Goal: Information Seeking & Learning: Learn about a topic

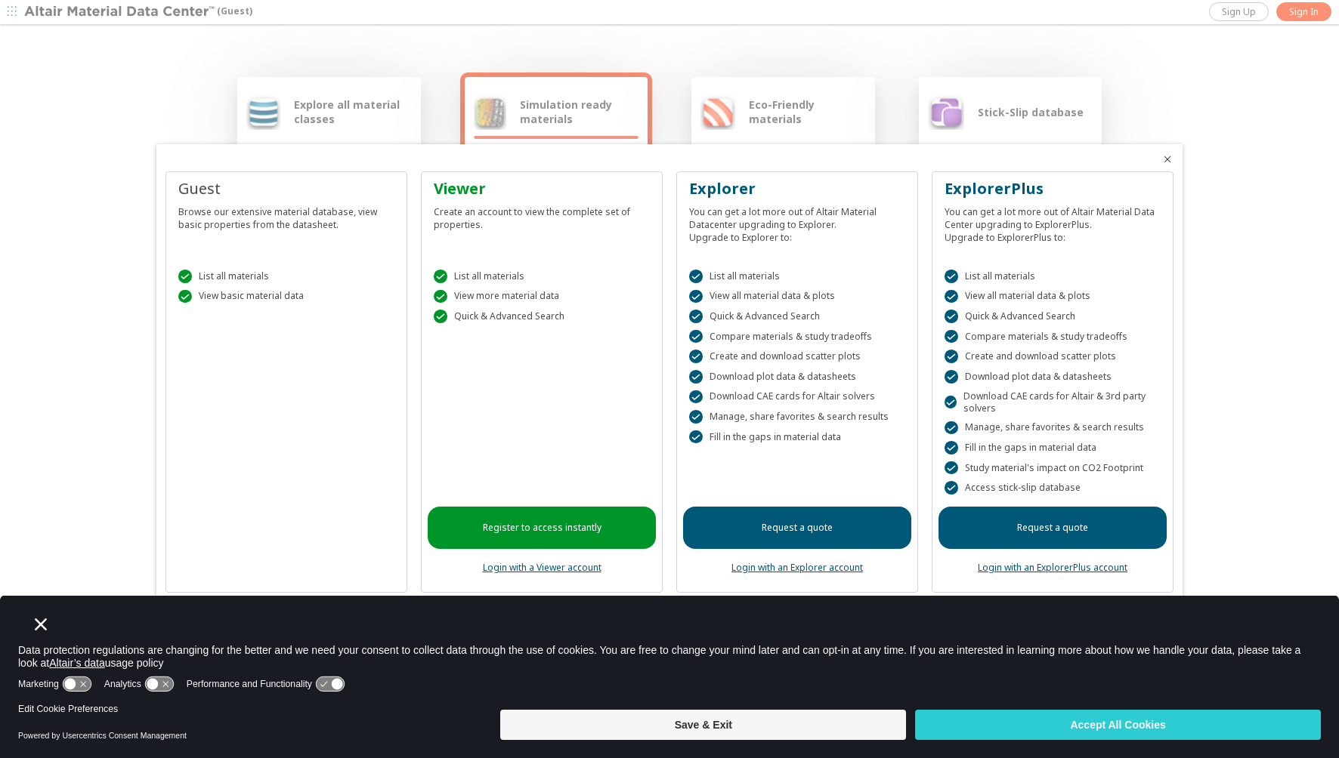
click at [816, 724] on button "Save & Exit" at bounding box center [703, 725] width 406 height 30
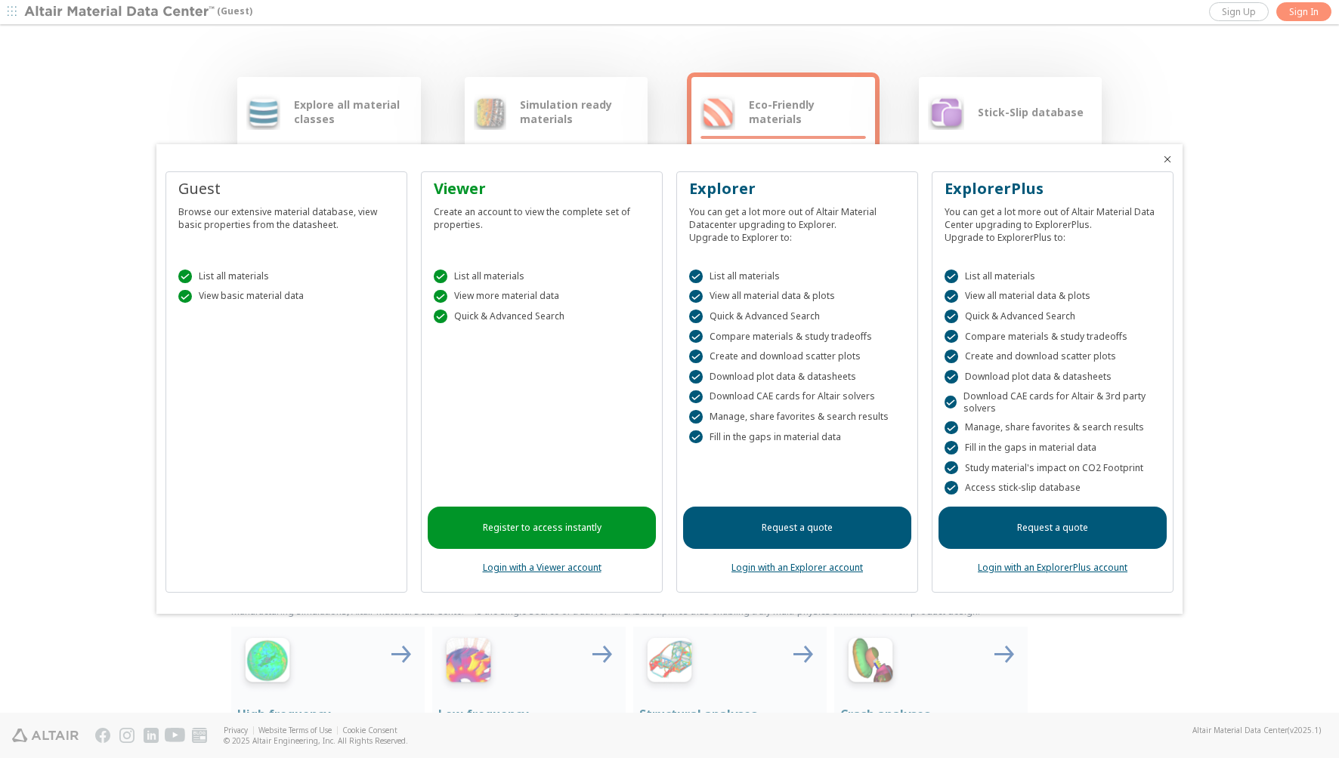
click at [571, 527] on link "Register to access instantly" at bounding box center [542, 528] width 228 height 42
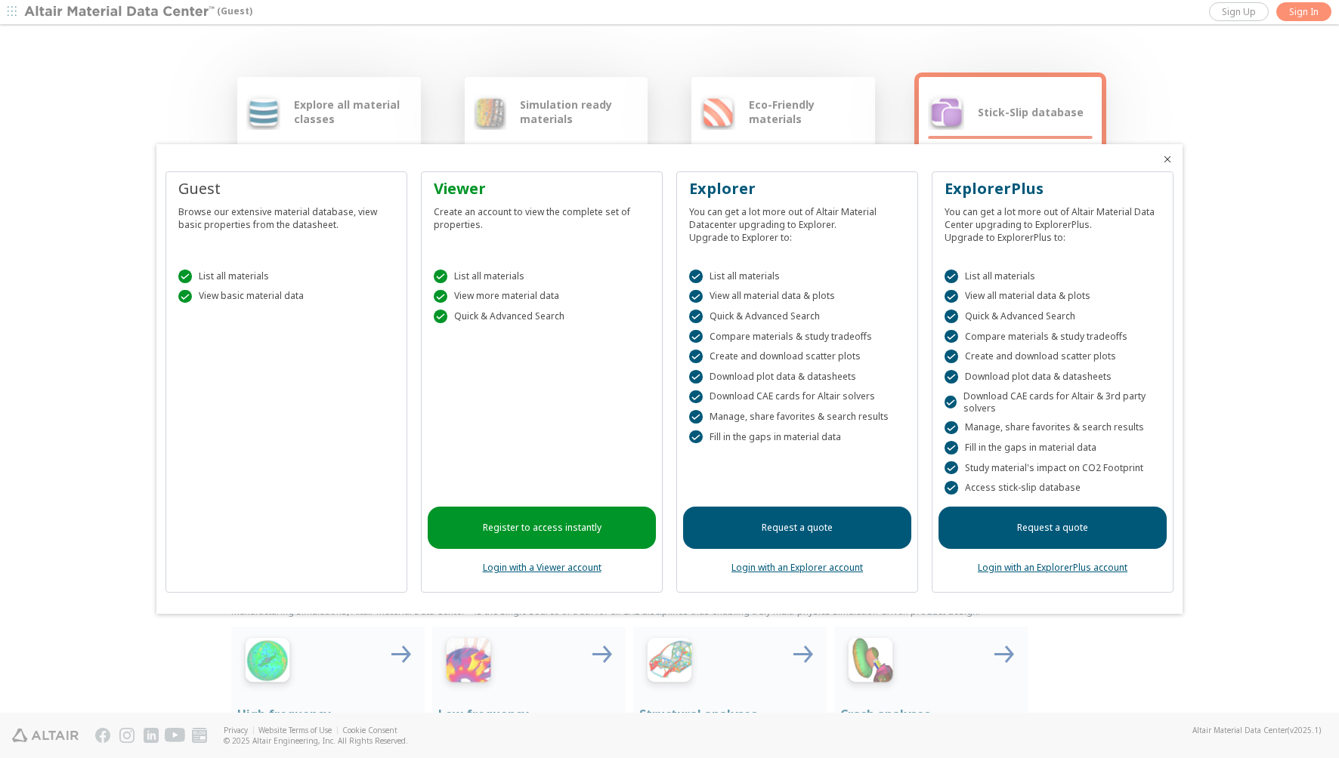
click at [565, 569] on link "Login with a Viewer account" at bounding box center [542, 567] width 119 height 13
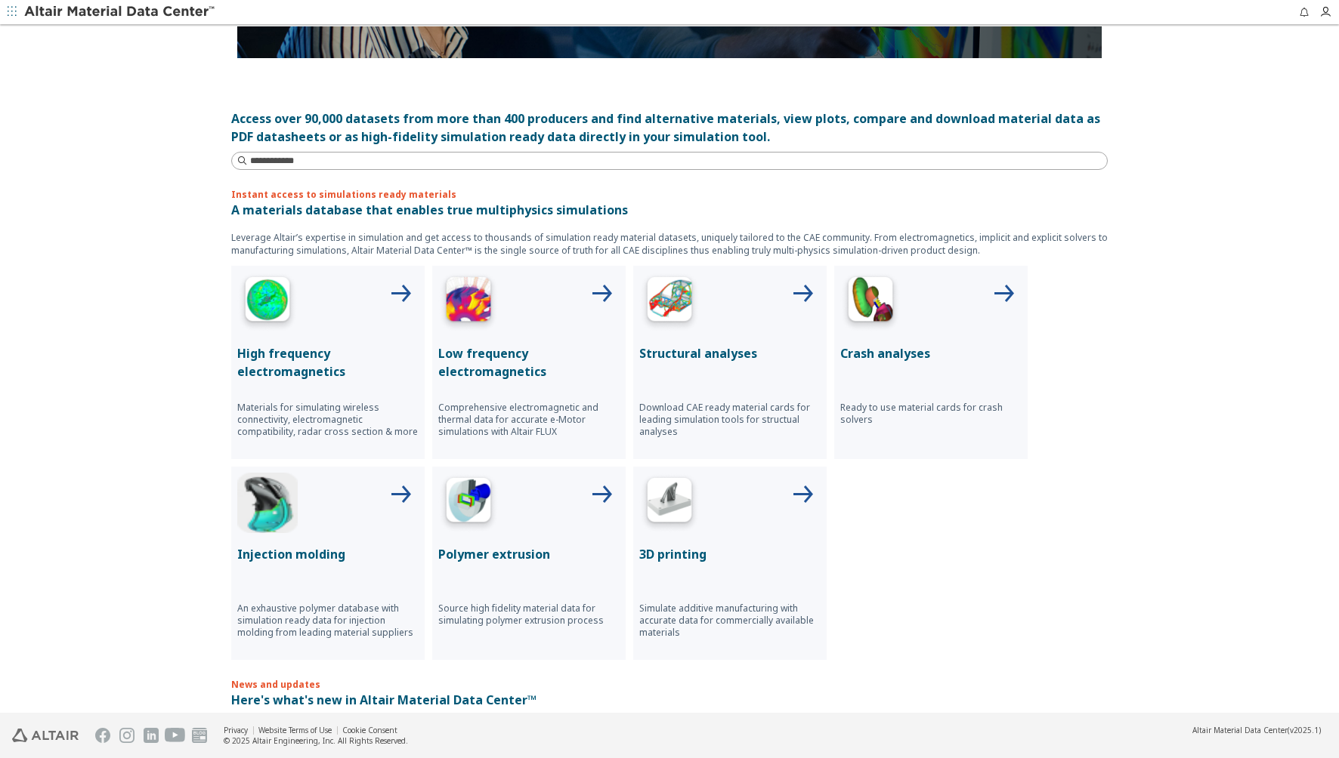
scroll to position [360, 0]
click at [798, 289] on icon at bounding box center [802, 295] width 36 height 36
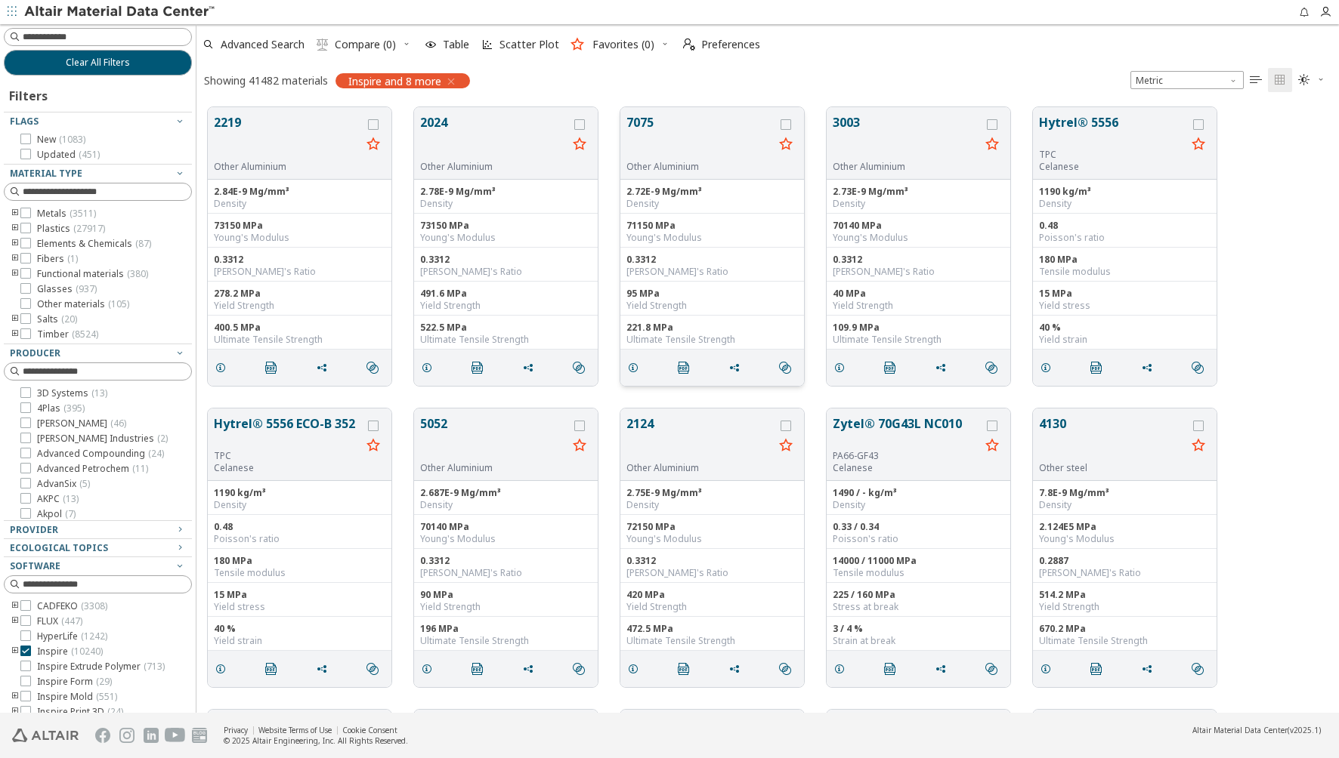
scroll to position [606, 1131]
click at [26, 211] on icon at bounding box center [25, 213] width 11 height 11
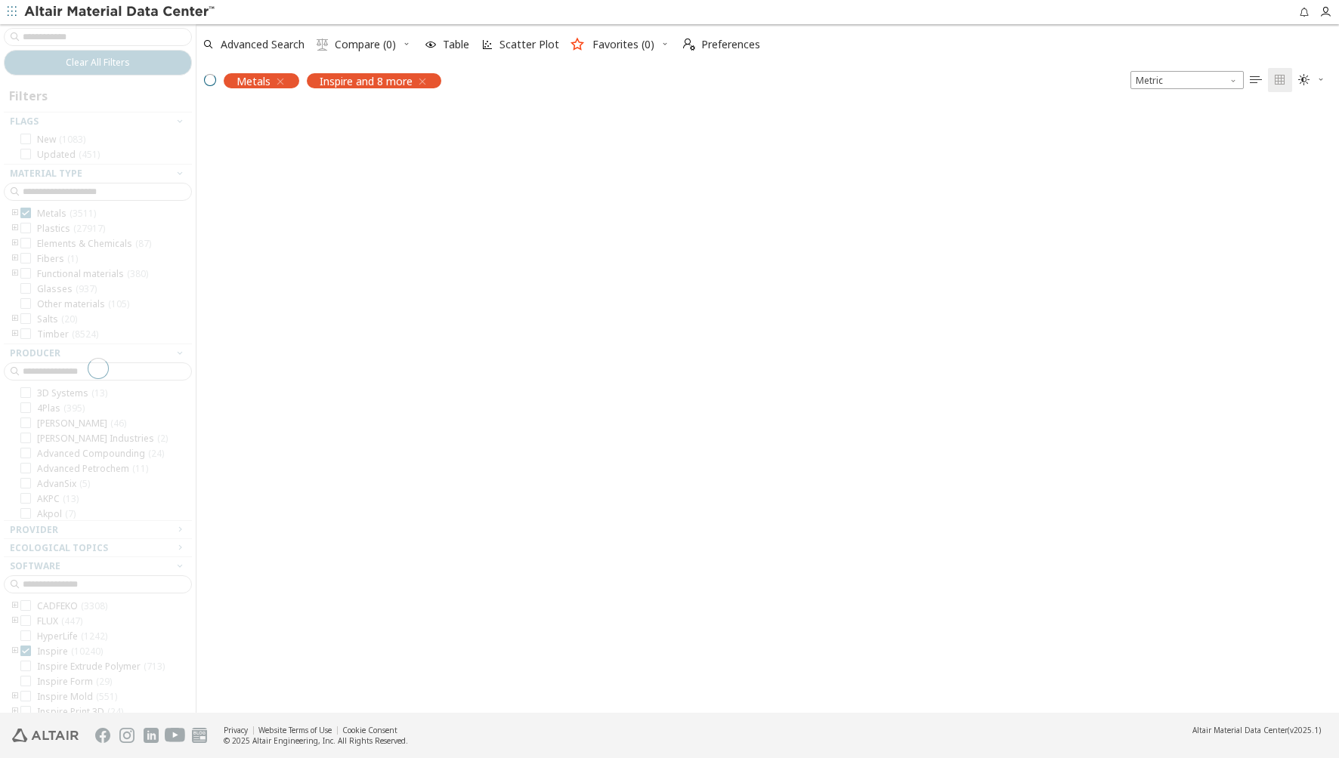
click at [14, 213] on div at bounding box center [98, 368] width 196 height 689
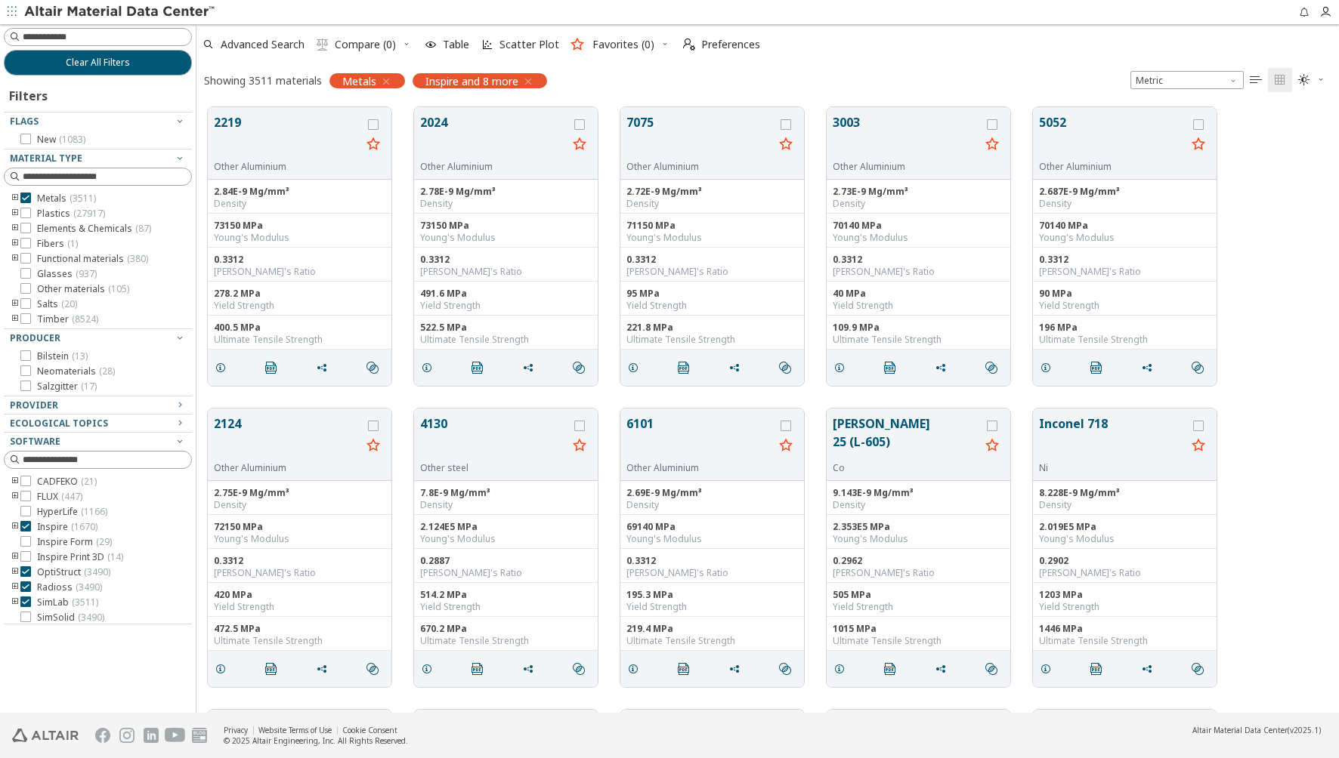
click at [14, 196] on icon "toogle group" at bounding box center [15, 199] width 11 height 12
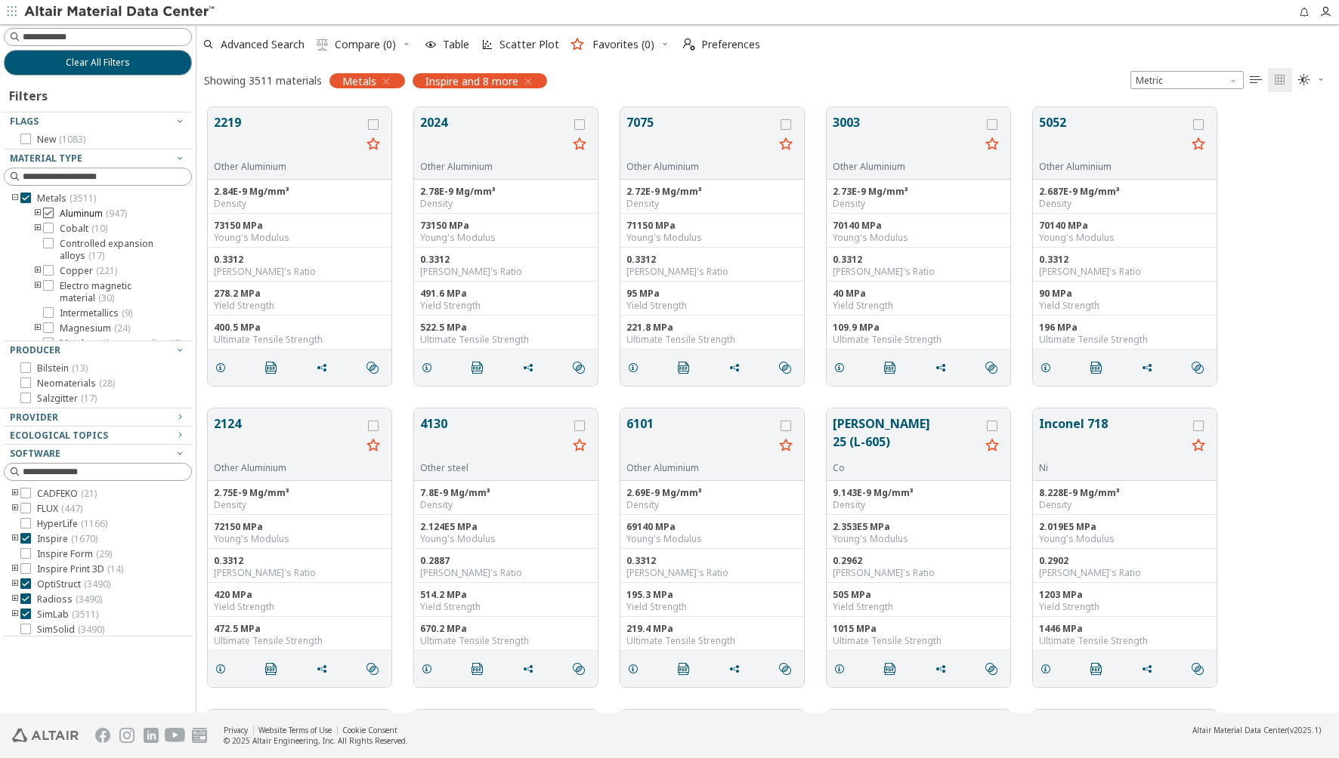
click at [45, 213] on icon at bounding box center [48, 213] width 11 height 11
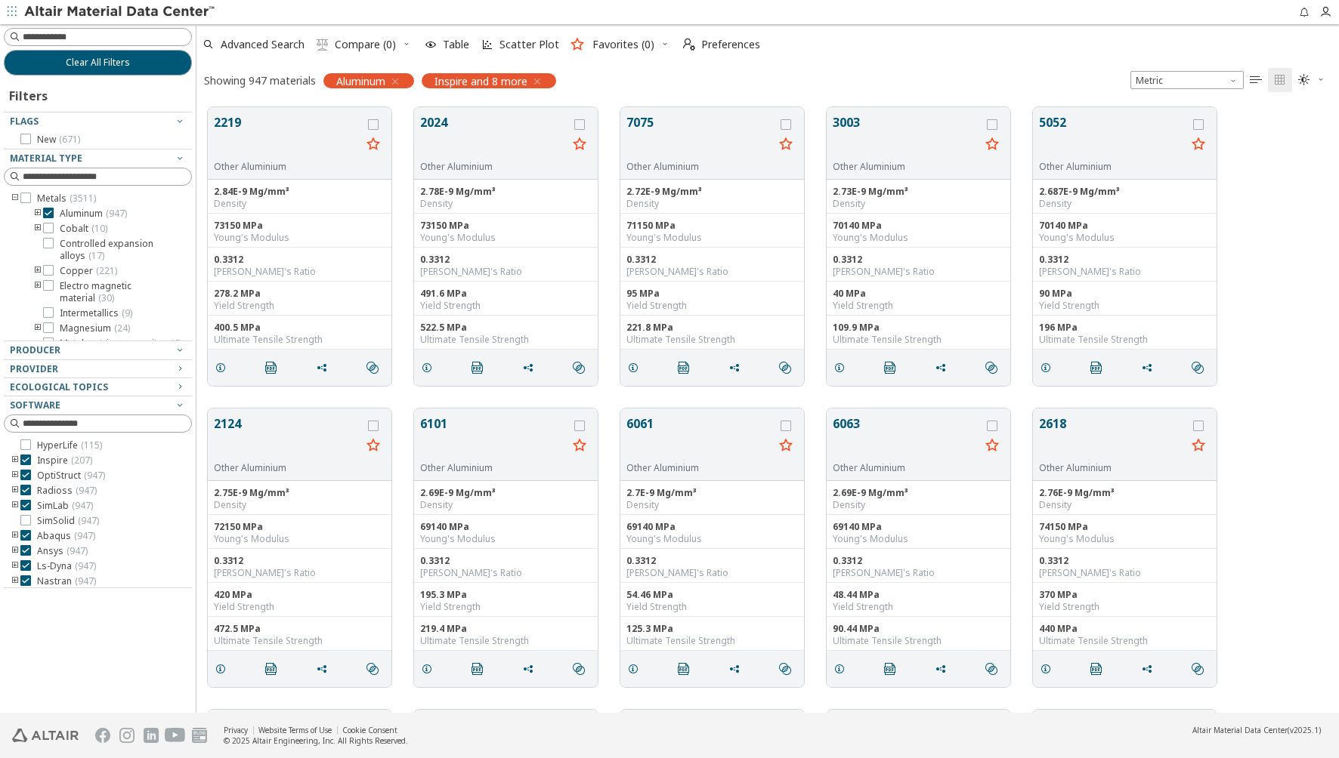
click at [37, 212] on icon "toogle group" at bounding box center [37, 214] width 11 height 12
click at [70, 199] on icon at bounding box center [71, 198] width 11 height 11
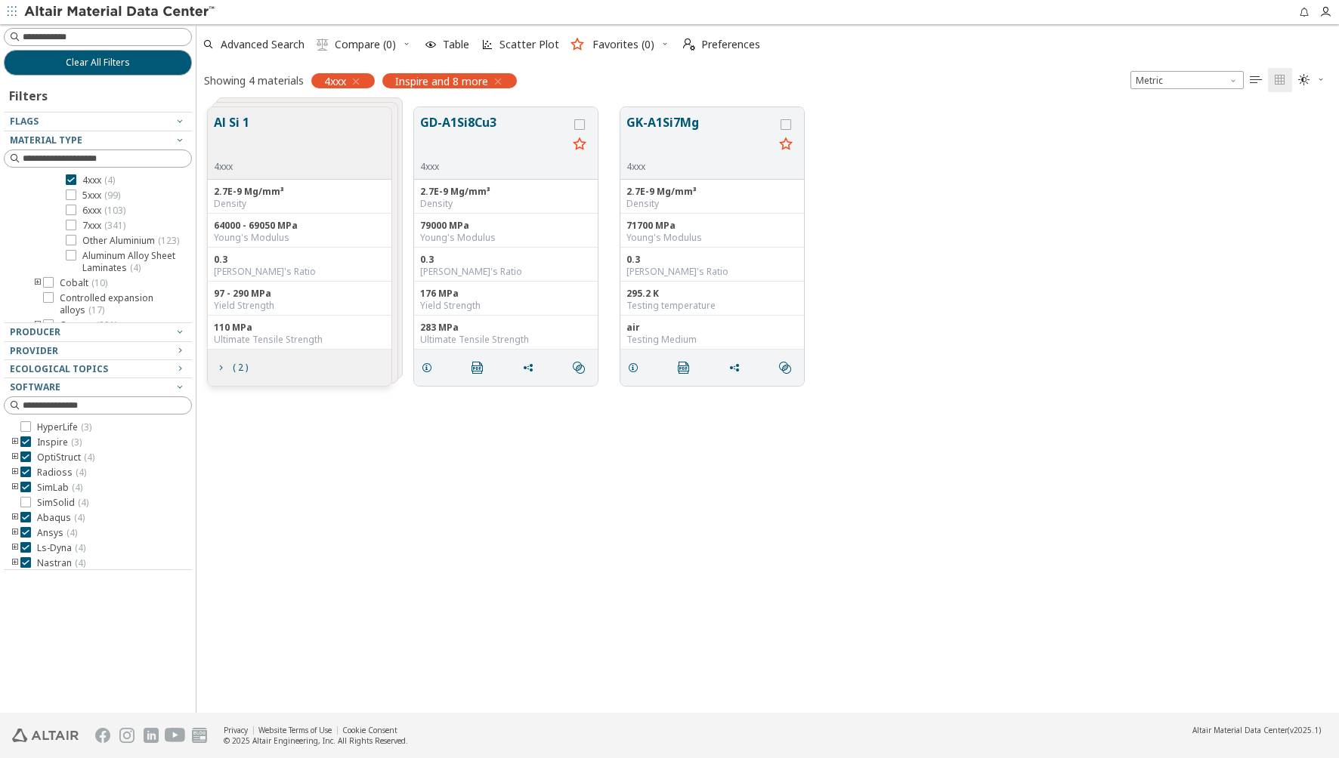
drag, startPoint x: 706, startPoint y: 515, endPoint x: 705, endPoint y: 505, distance: 9.8
click at [706, 513] on div "Al Si 1 4xxx 2.7E-9 Mg/mm³ Density 64000 - 69050 MPa Young's Modulus 0.3 Poisso…" at bounding box center [767, 404] width 1142 height 617
click at [70, 178] on icon at bounding box center [71, 180] width 11 height 11
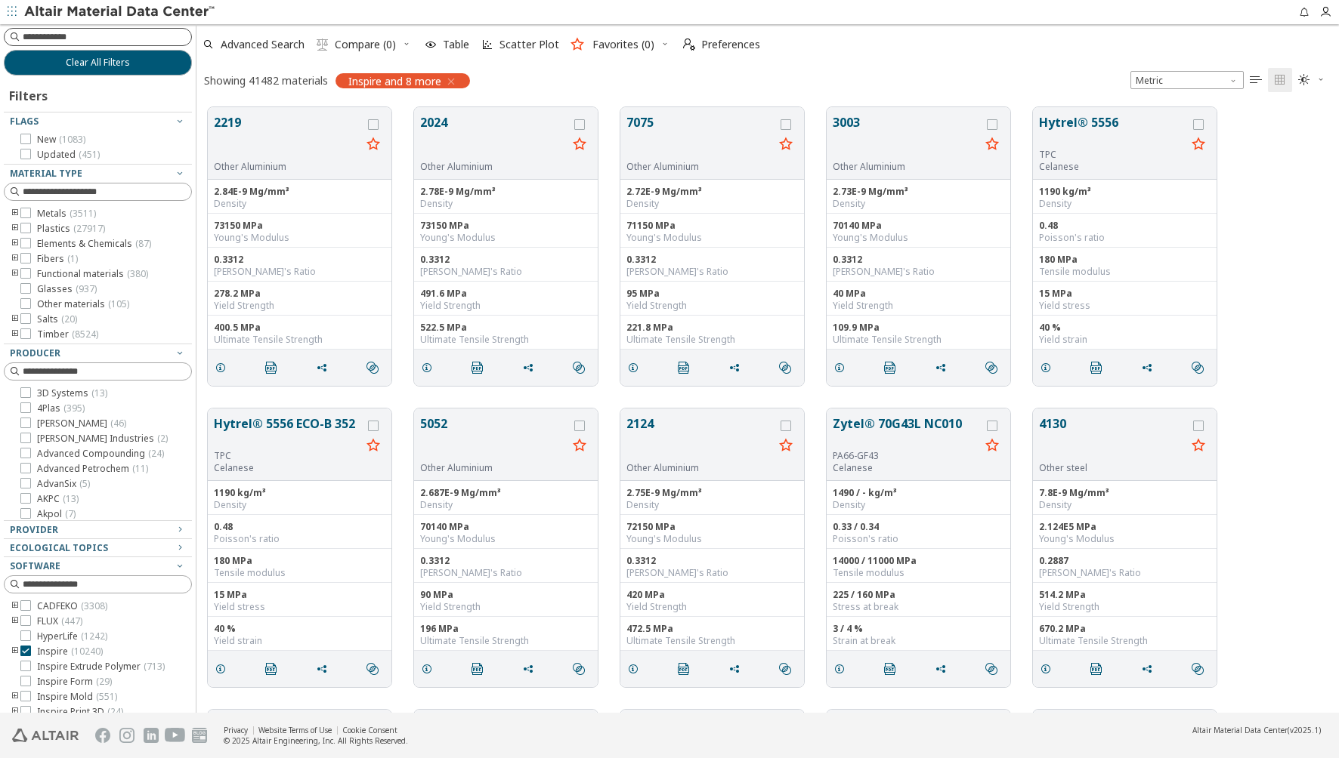
click at [82, 39] on input at bounding box center [107, 36] width 168 height 15
type input "********"
click at [94, 193] on input at bounding box center [107, 191] width 168 height 15
click at [15, 212] on icon "toogle group" at bounding box center [15, 214] width 11 height 12
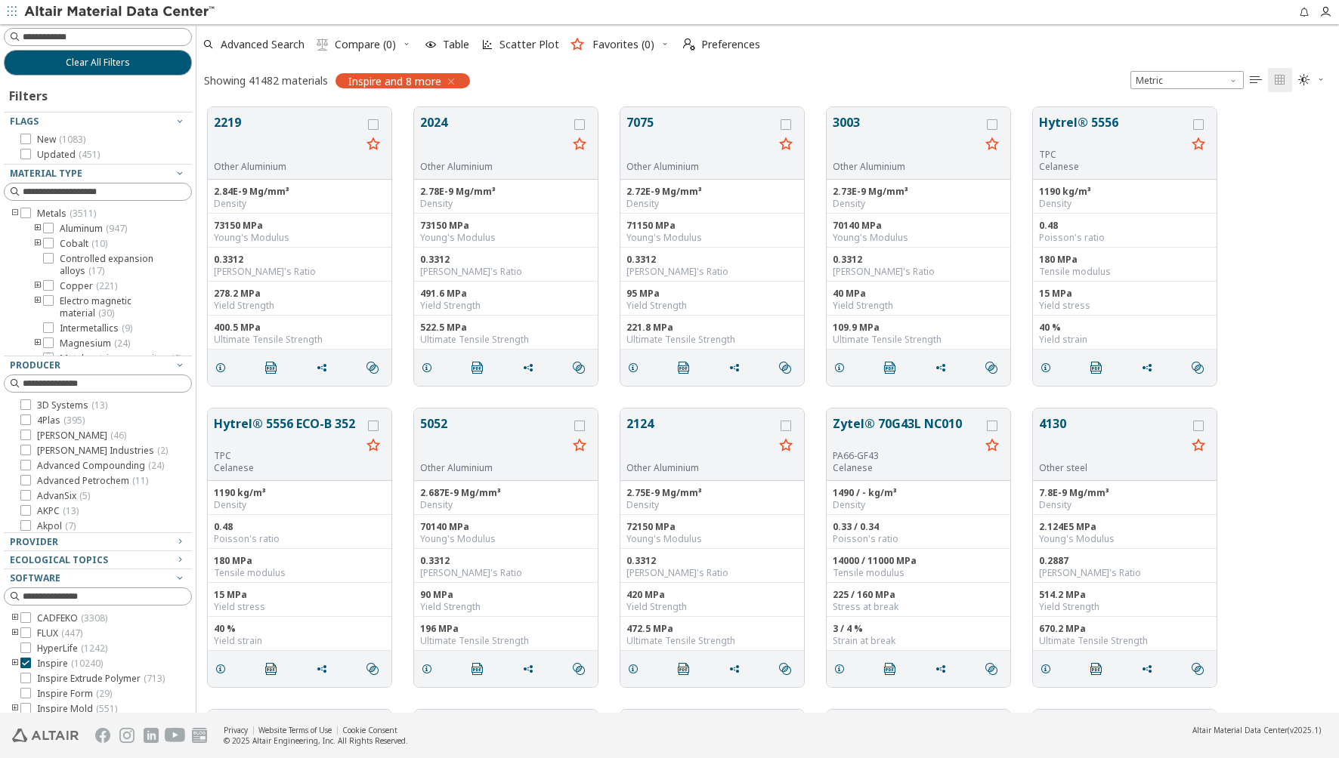
click at [38, 228] on icon "toogle group" at bounding box center [37, 229] width 11 height 12
click at [49, 227] on icon at bounding box center [48, 228] width 11 height 11
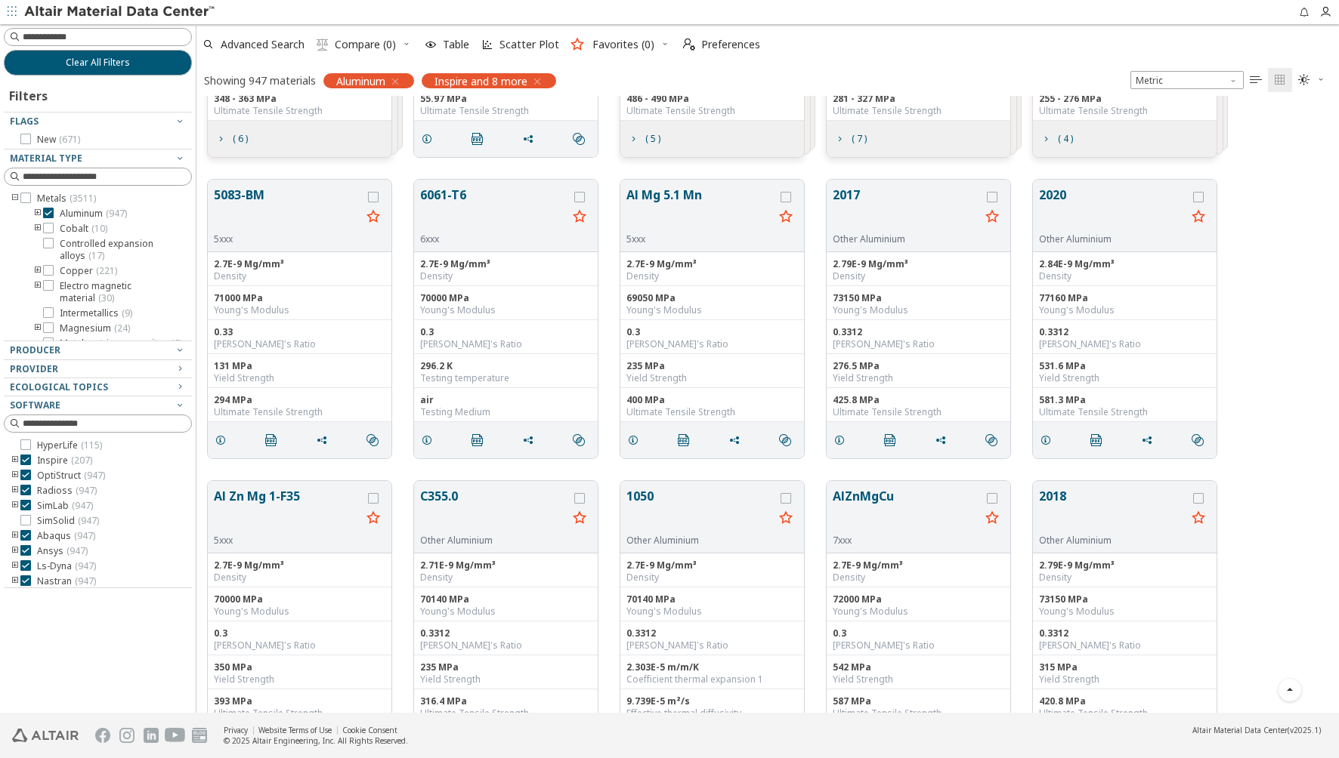
scroll to position [2040, 0]
click at [80, 169] on input at bounding box center [99, 176] width 185 height 17
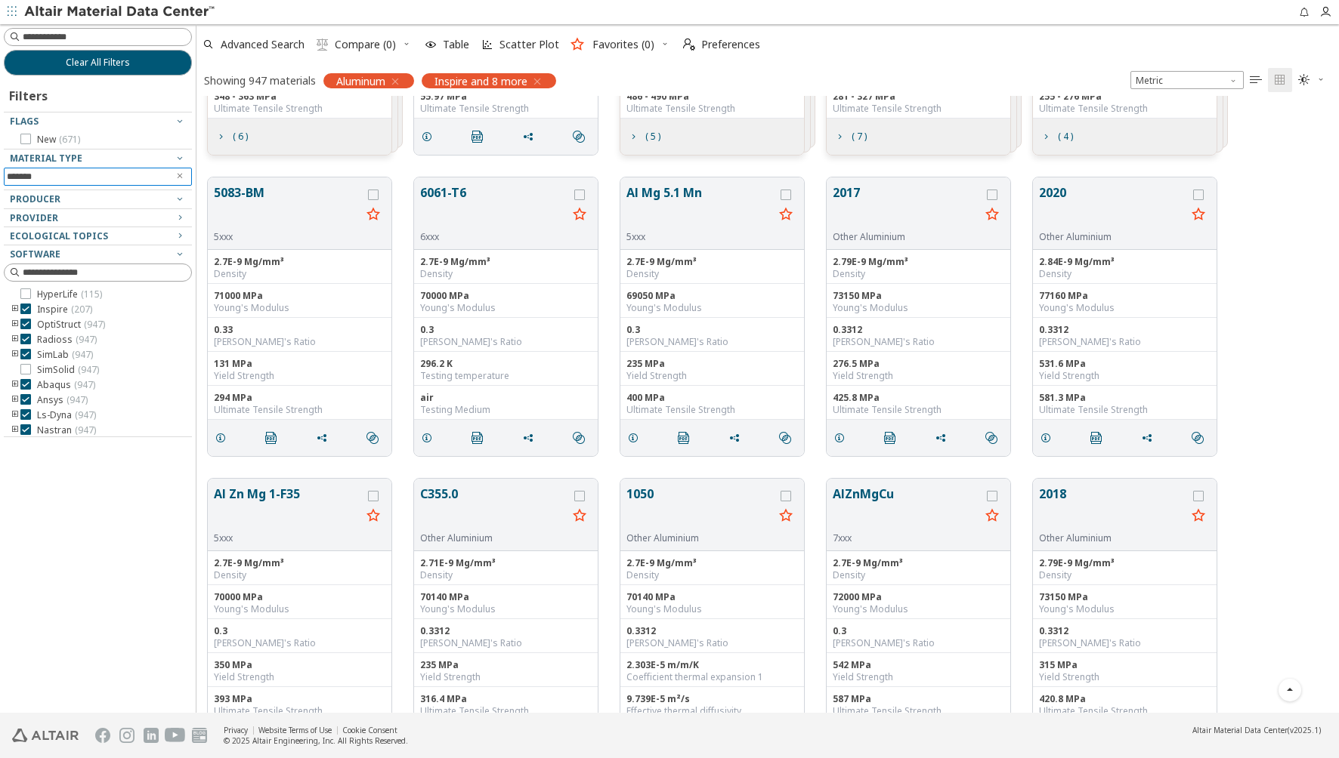
type input "*******"
click at [94, 60] on span "Clear All Filters" at bounding box center [98, 63] width 64 height 12
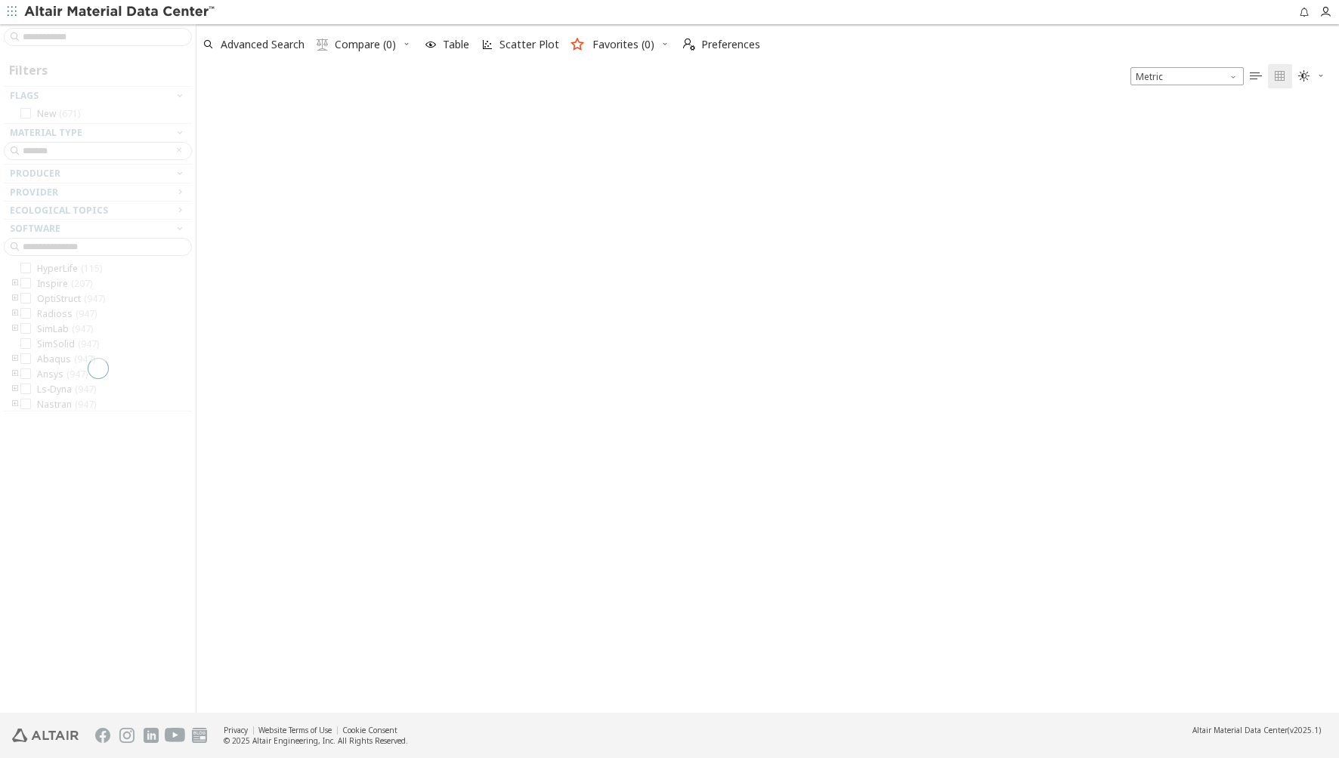
scroll to position [608, 1131]
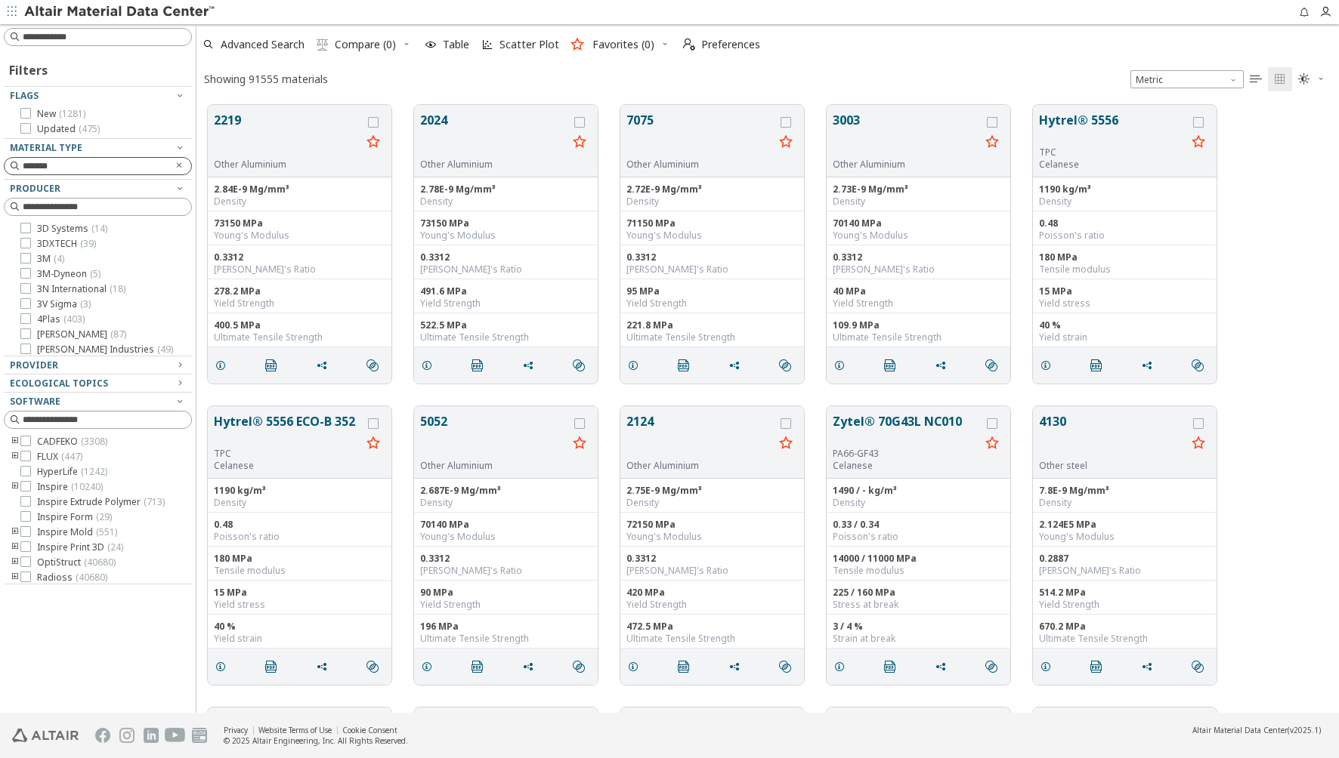
click at [182, 166] on icon "Clear text" at bounding box center [179, 165] width 9 height 9
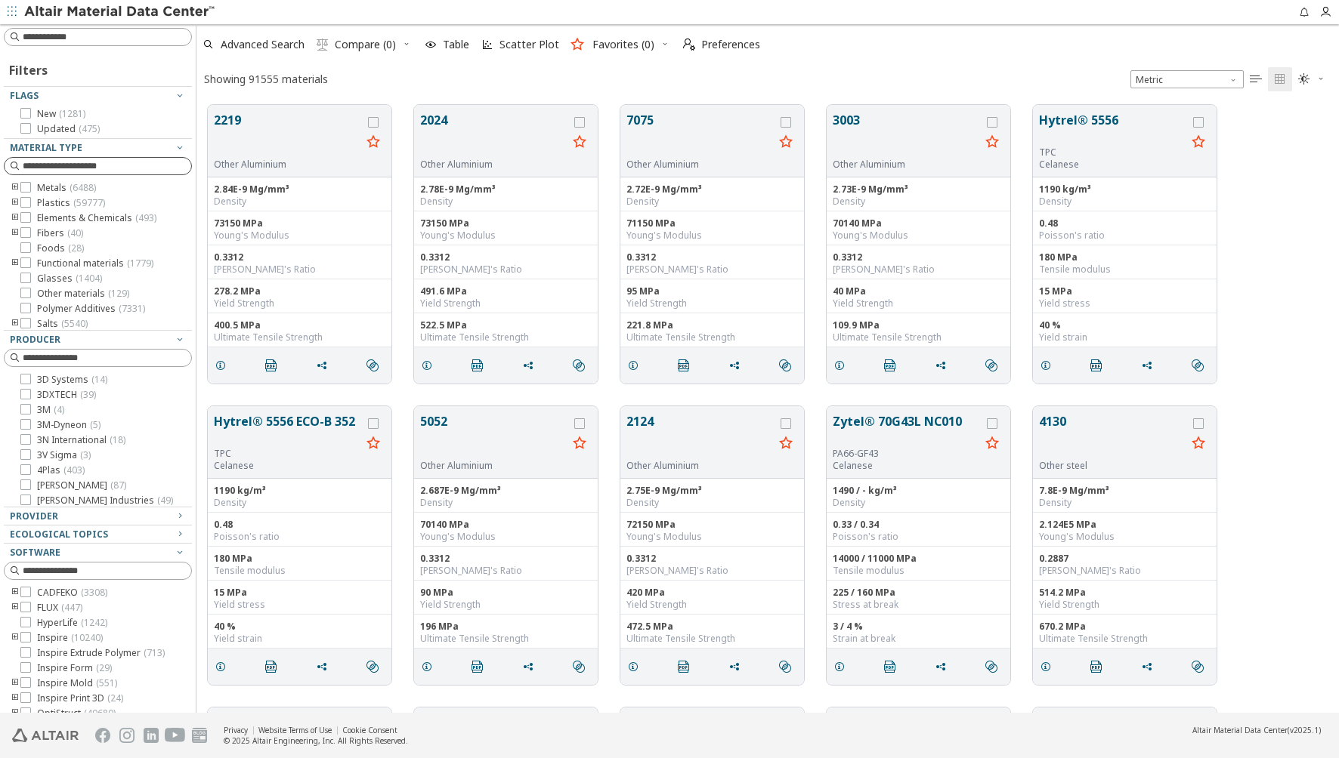
click at [17, 185] on icon "toogle group" at bounding box center [15, 188] width 11 height 12
drag, startPoint x: 48, startPoint y: 202, endPoint x: 127, endPoint y: 207, distance: 79.5
click at [48, 201] on icon at bounding box center [48, 202] width 11 height 11
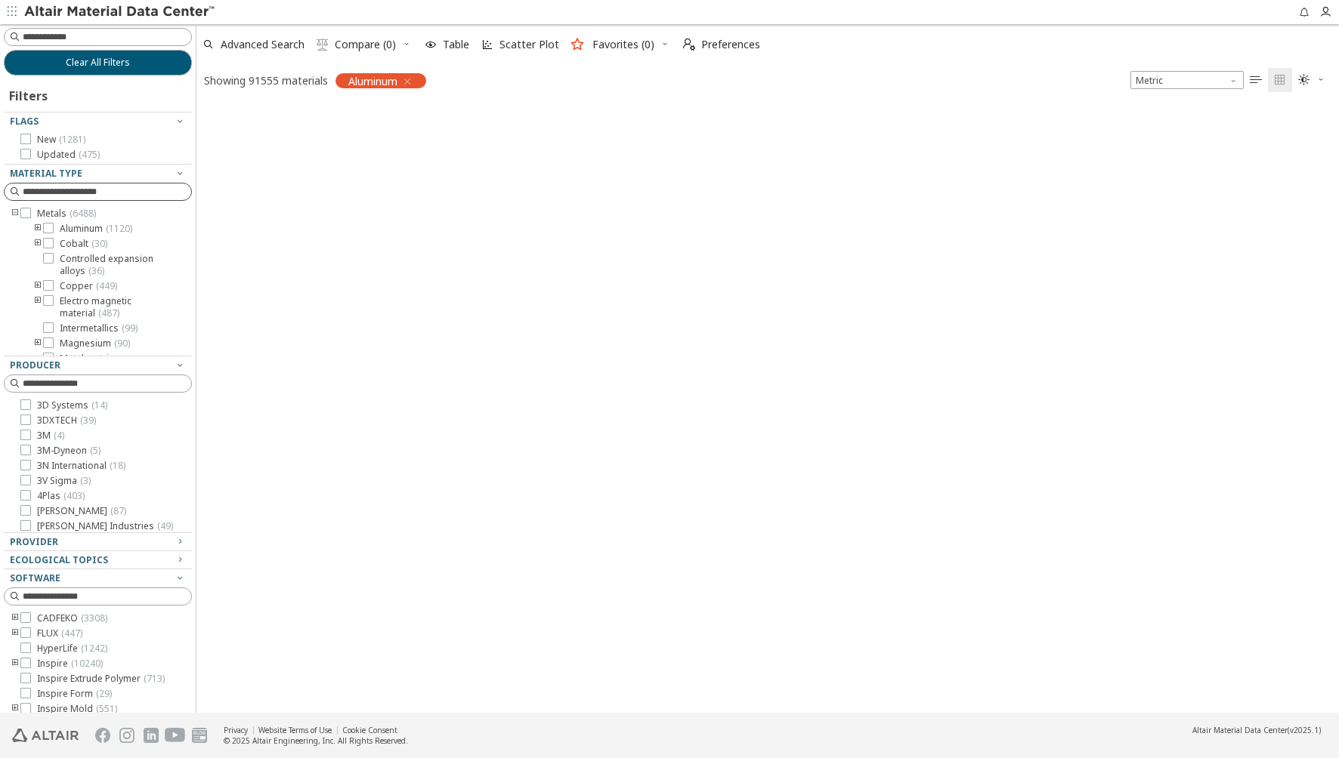
scroll to position [606, 1131]
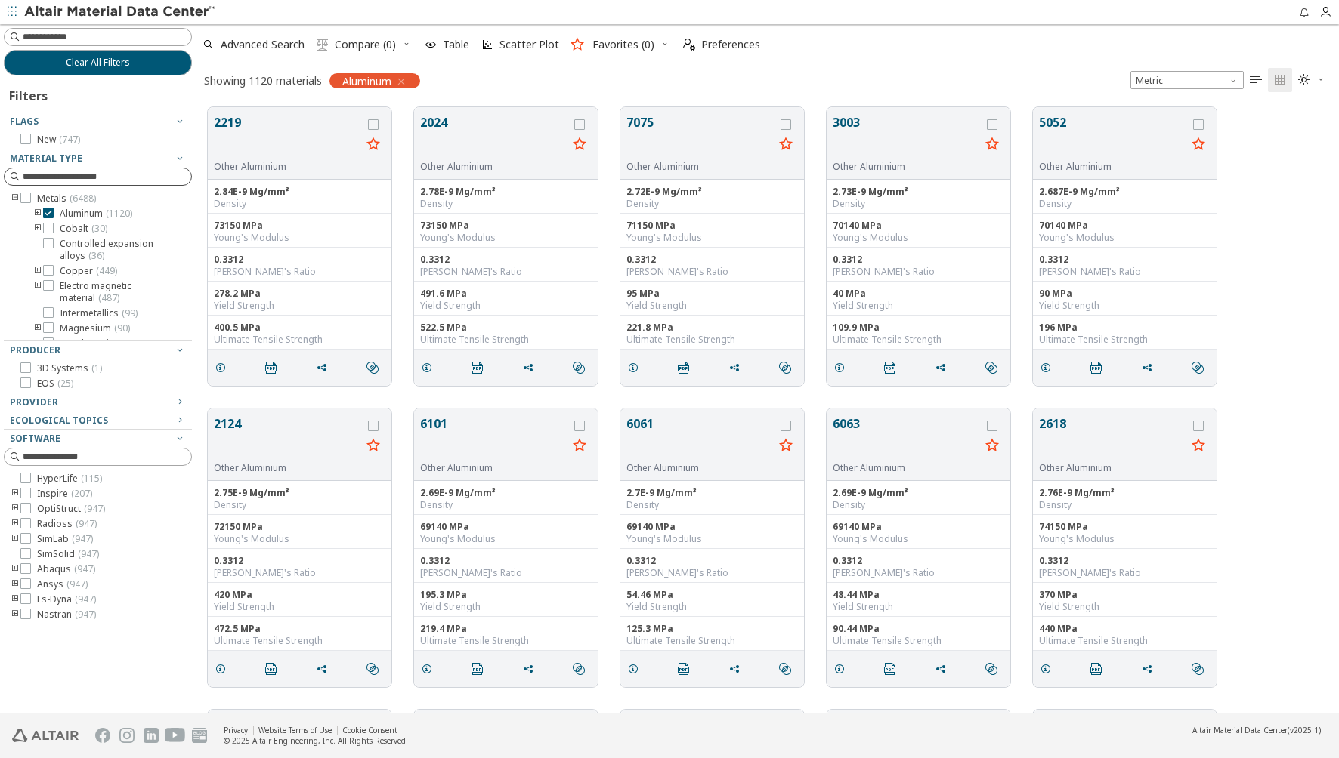
click at [1259, 77] on icon "" at bounding box center [1255, 80] width 12 height 12
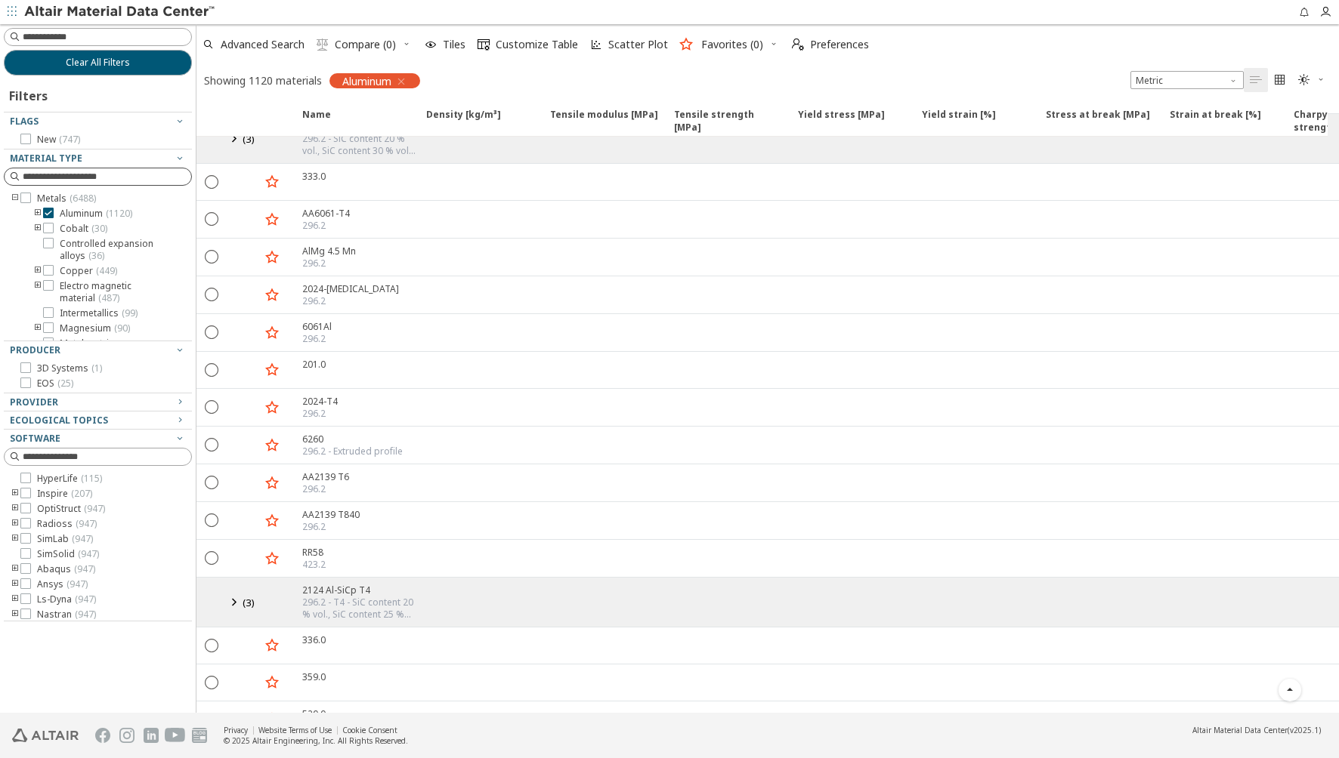
scroll to position [5880, 0]
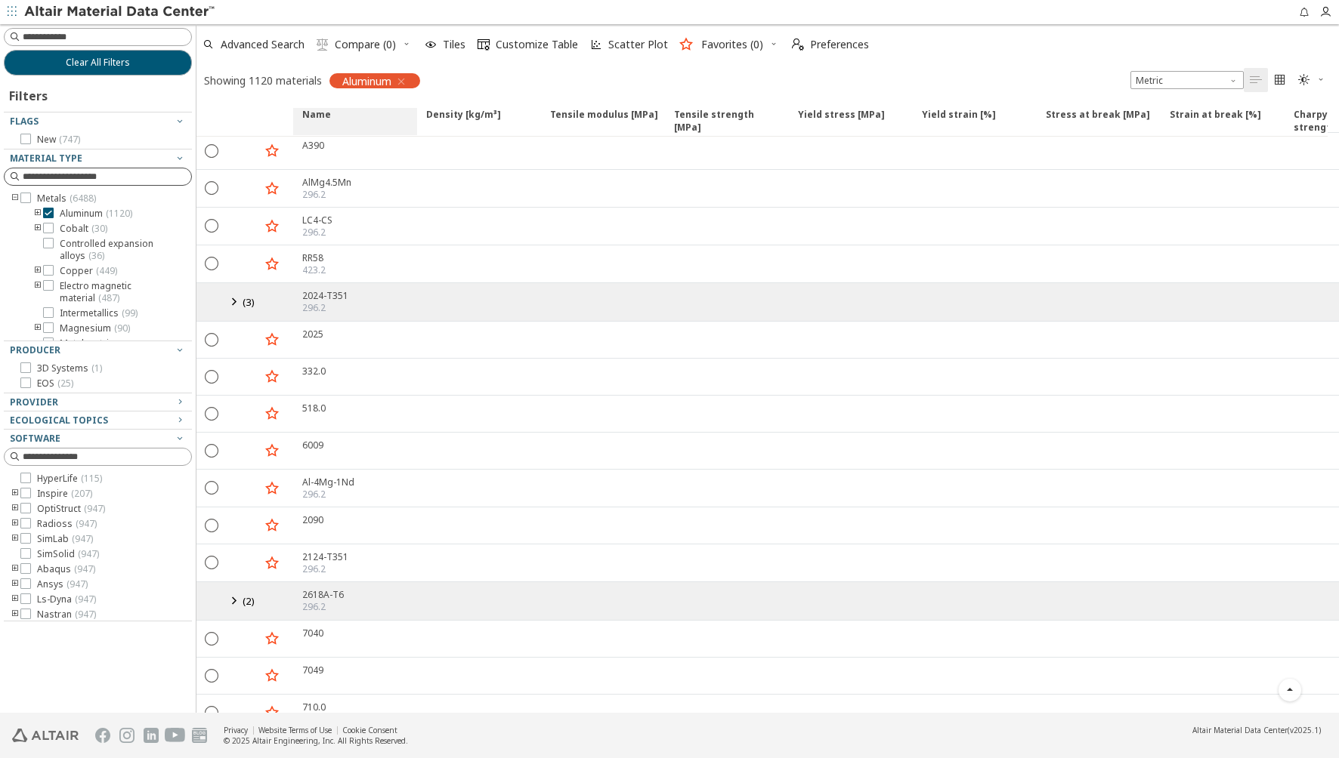
click at [318, 116] on span "Name" at bounding box center [316, 121] width 29 height 27
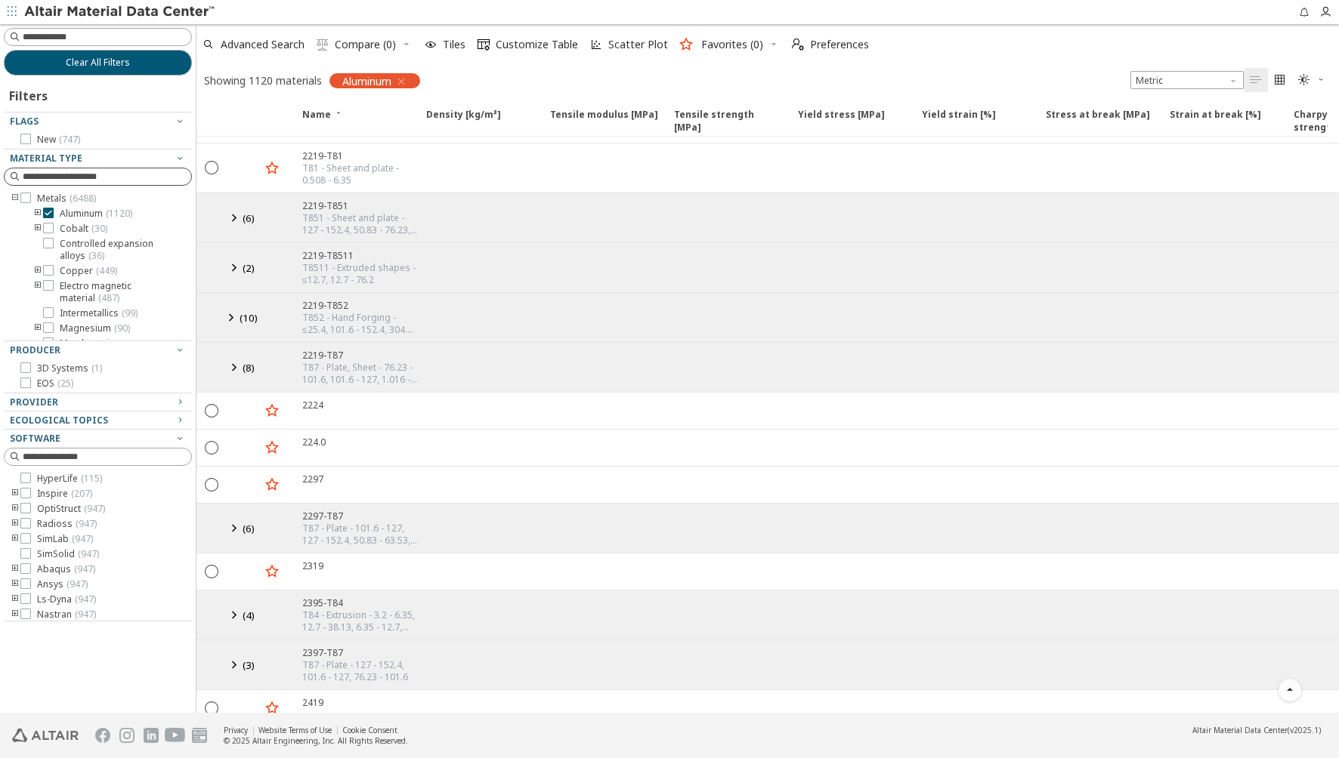
scroll to position [3458, 0]
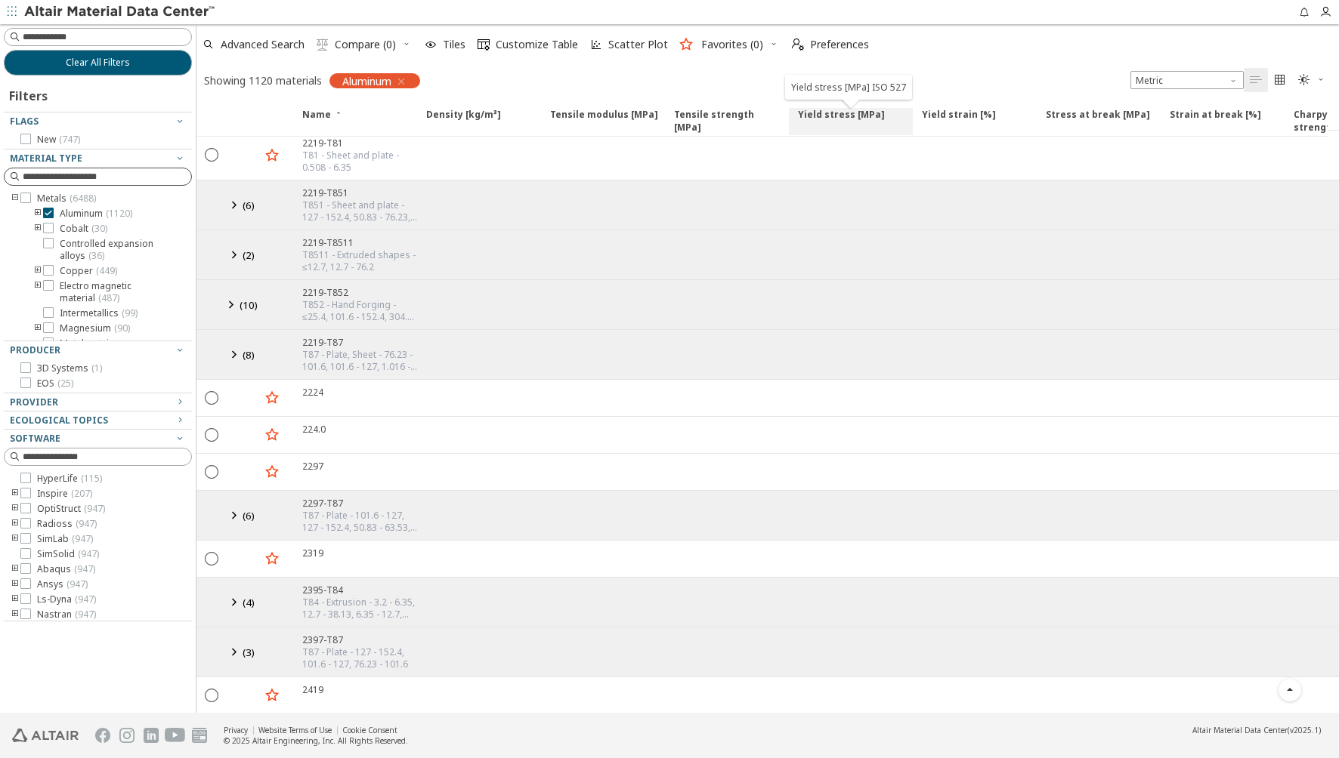
click at [832, 123] on span "Yield stress [MPa]" at bounding box center [841, 121] width 87 height 27
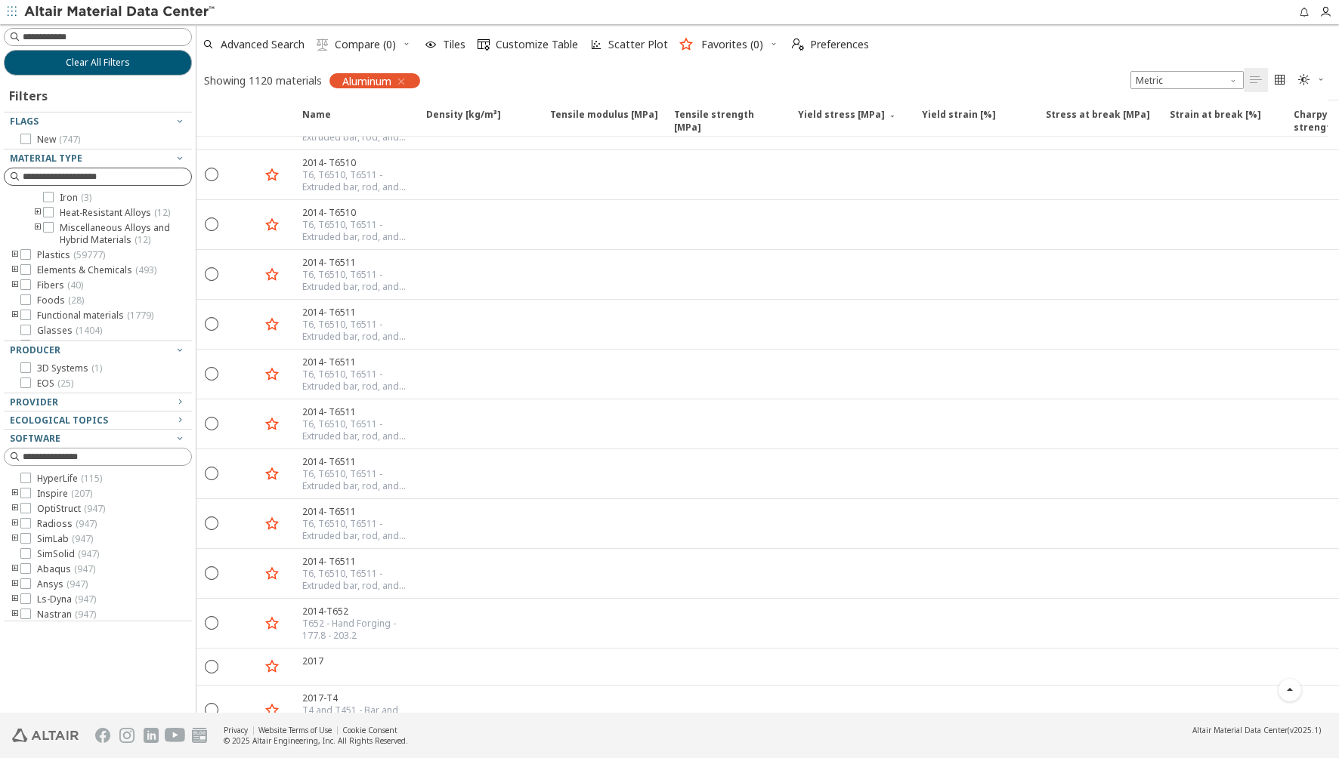
scroll to position [450, 0]
click at [12, 253] on icon "toogle group" at bounding box center [15, 256] width 11 height 12
click at [14, 238] on icon "toogle group" at bounding box center [15, 232] width 11 height 12
click at [33, 213] on icon "toogle group" at bounding box center [37, 214] width 11 height 12
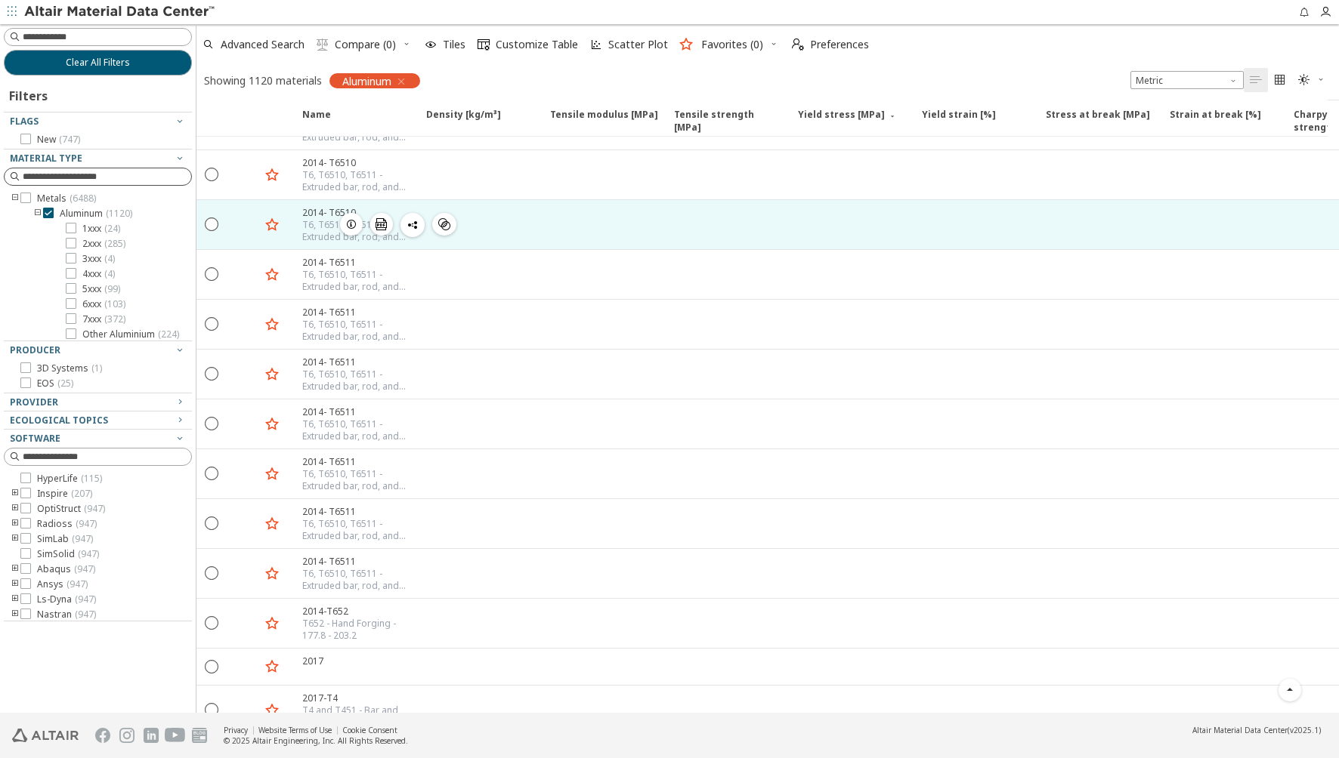
click at [789, 233] on div at bounding box center [851, 224] width 124 height 49
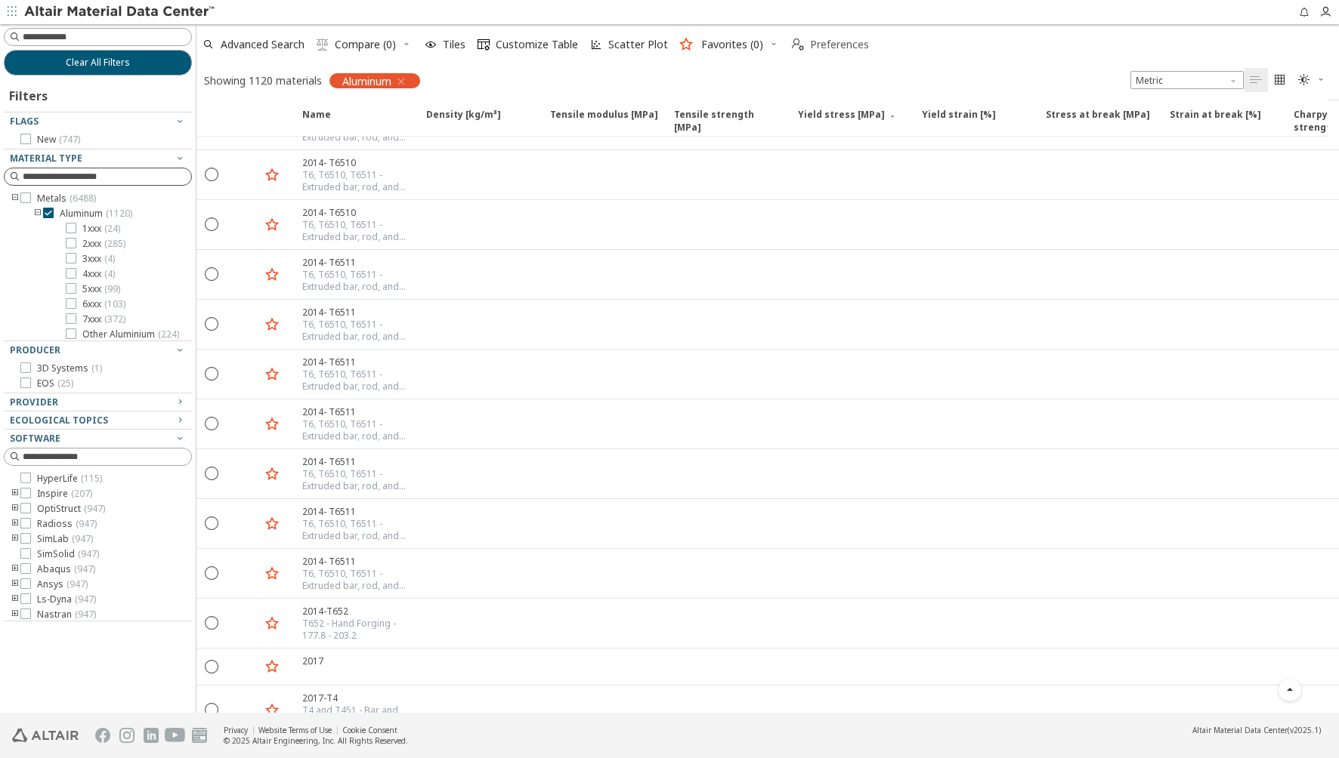
click at [818, 49] on span "Preferences" at bounding box center [839, 44] width 59 height 11
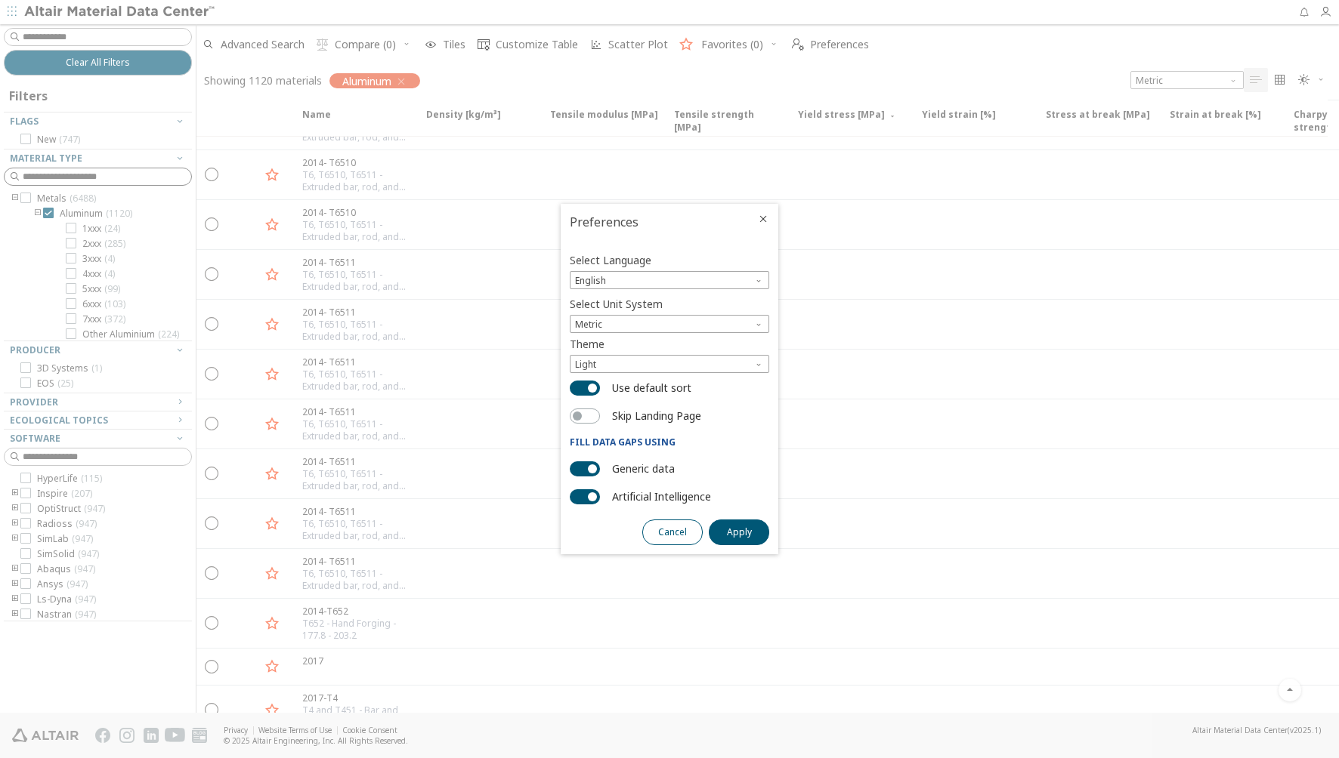
click at [673, 525] on button "Cancel" at bounding box center [672, 533] width 60 height 26
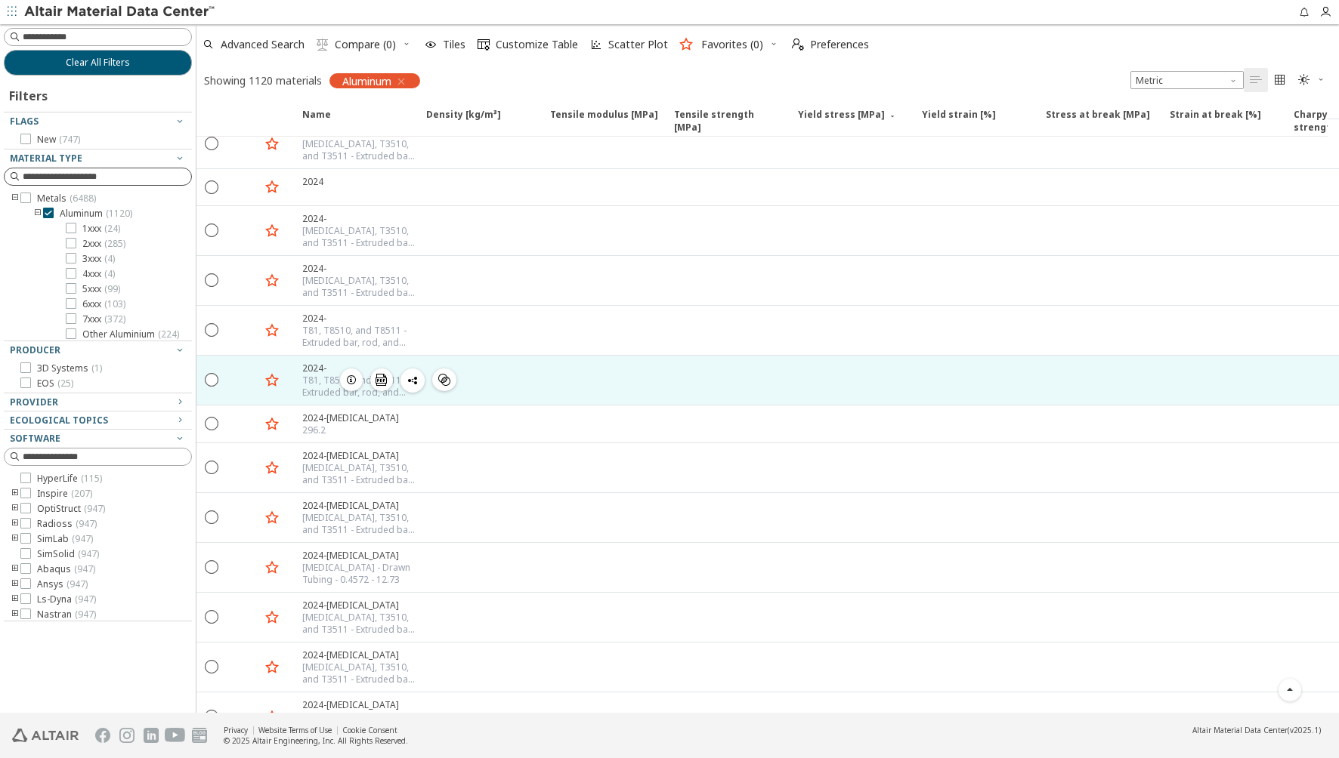
scroll to position [3544, 0]
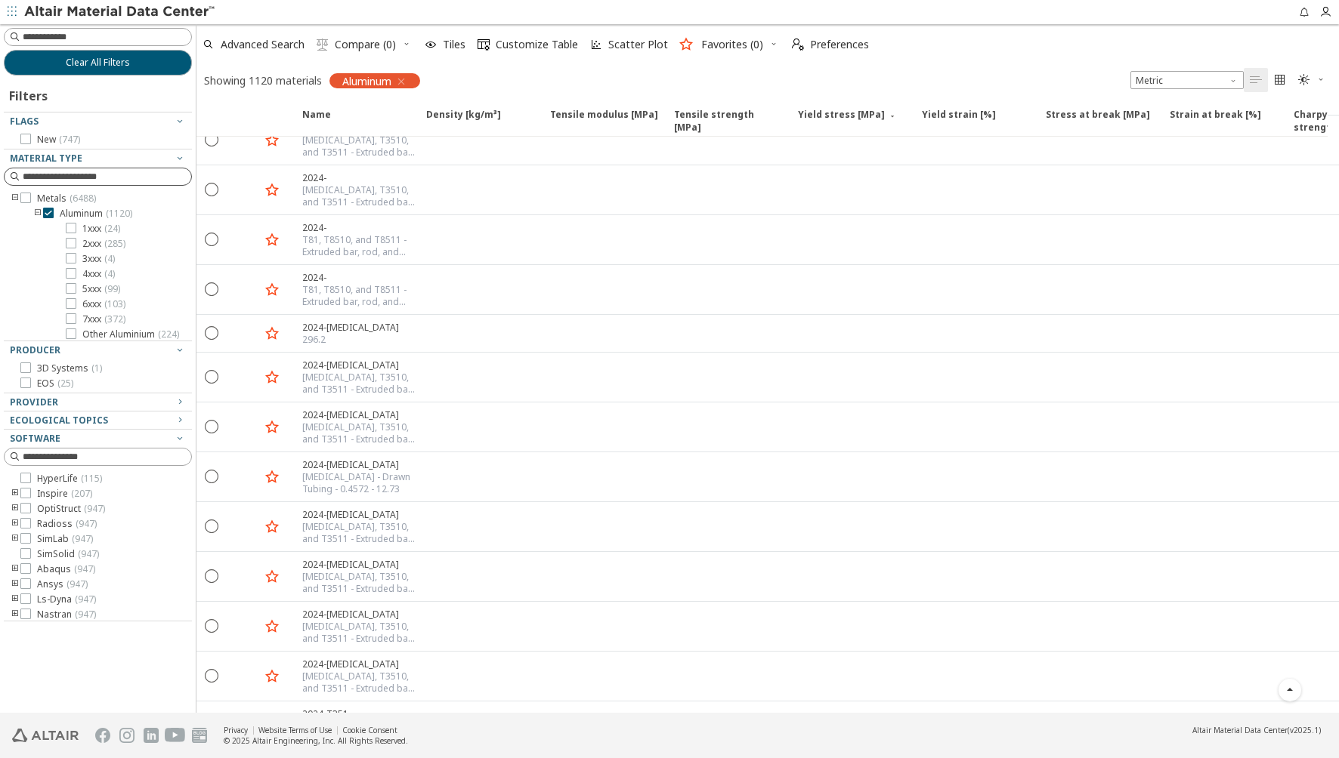
click at [1303, 79] on icon "" at bounding box center [1304, 80] width 12 height 12
click at [1231, 147] on span "Dark" at bounding box center [1262, 153] width 121 height 24
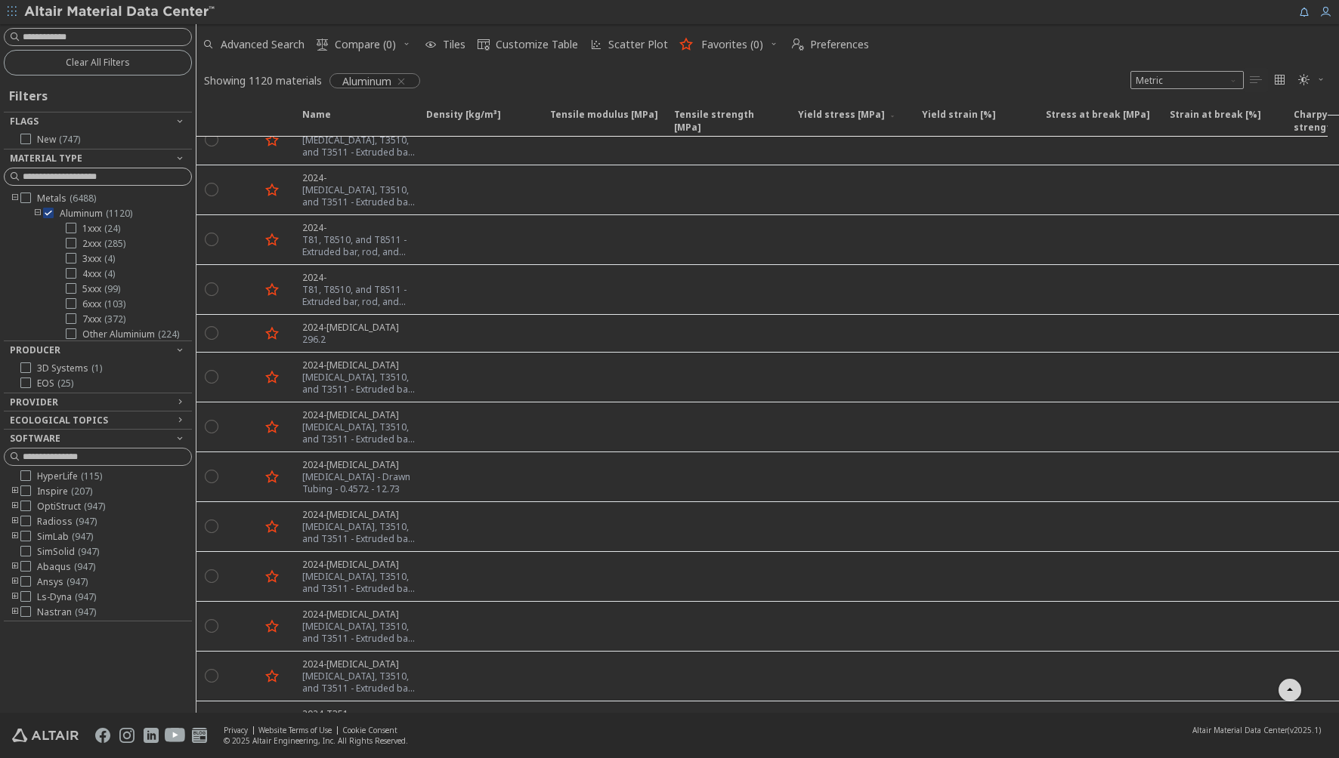
scroll to position [0, 0]
click at [26, 504] on icon at bounding box center [25, 508] width 11 height 11
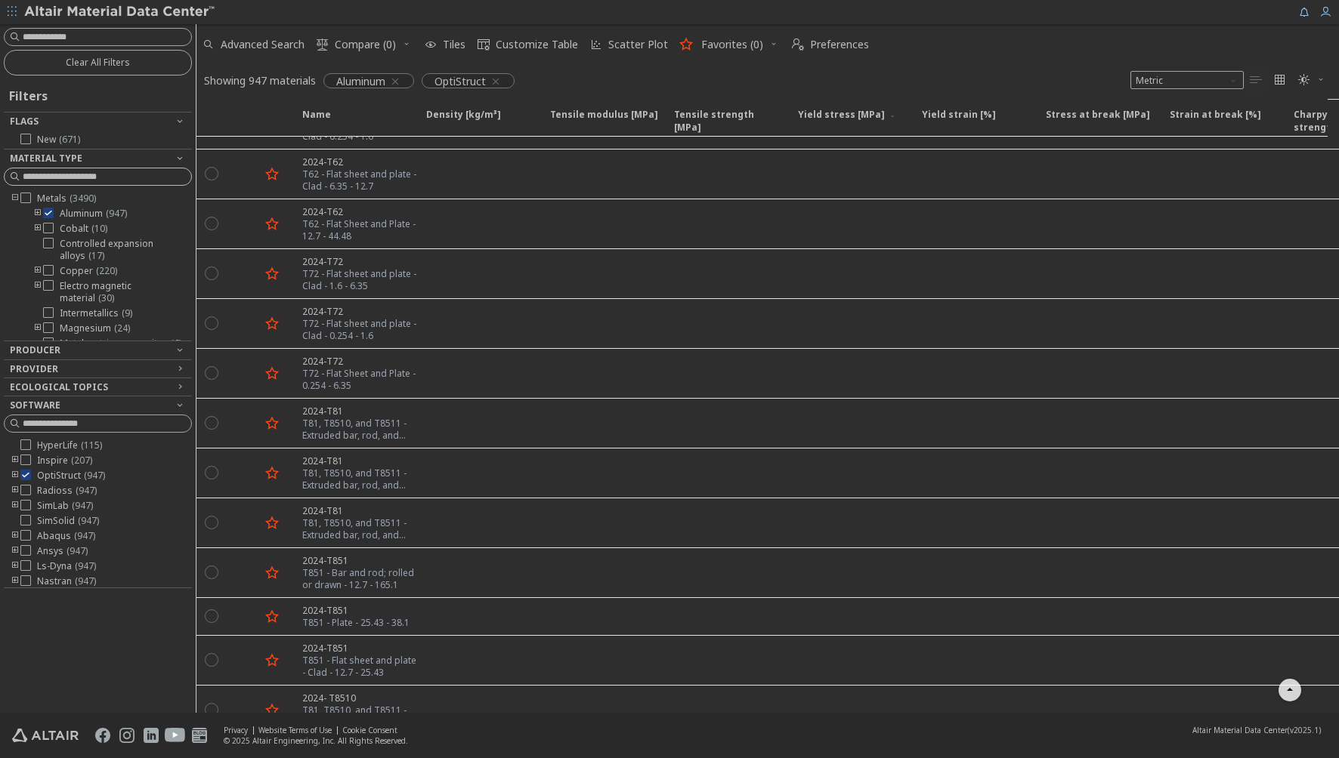
scroll to position [7032, 0]
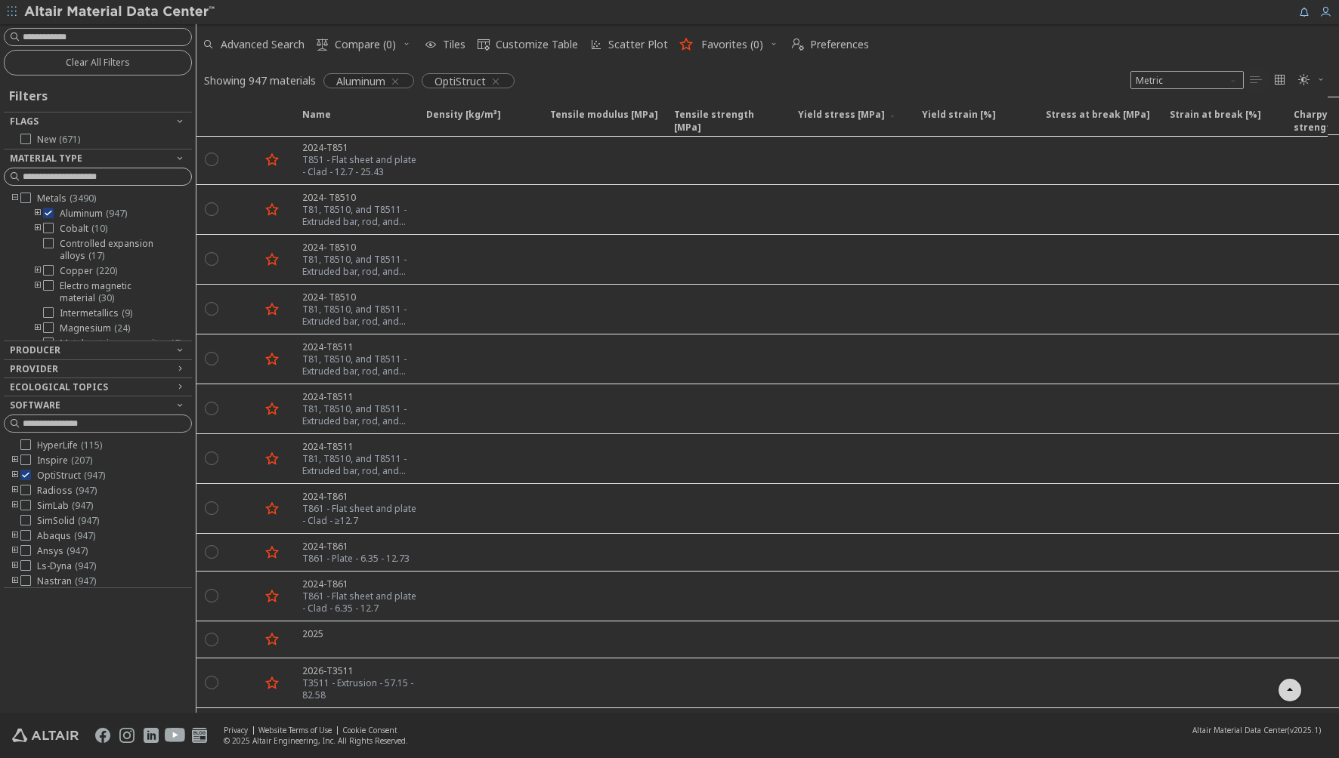
click at [56, 169] on input at bounding box center [107, 176] width 168 height 15
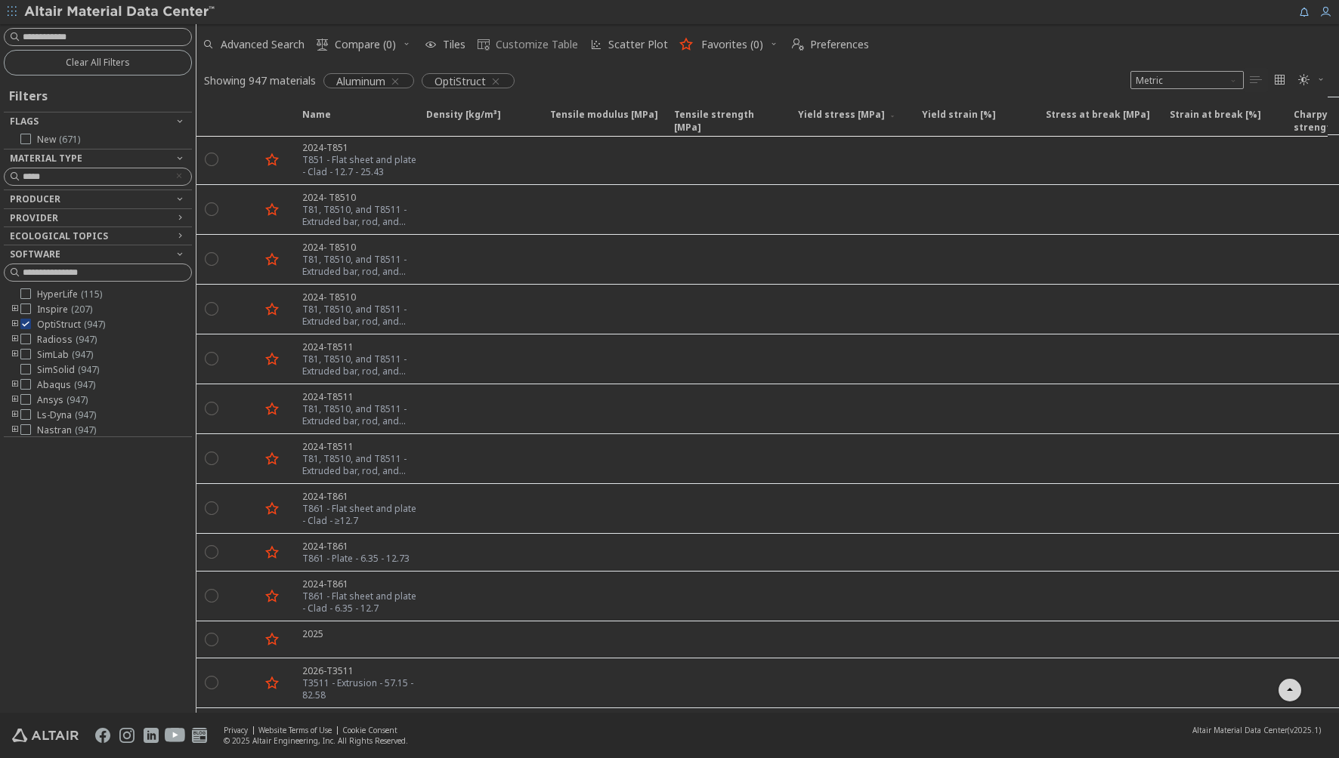
click at [551, 48] on span "Customize Table" at bounding box center [537, 44] width 82 height 11
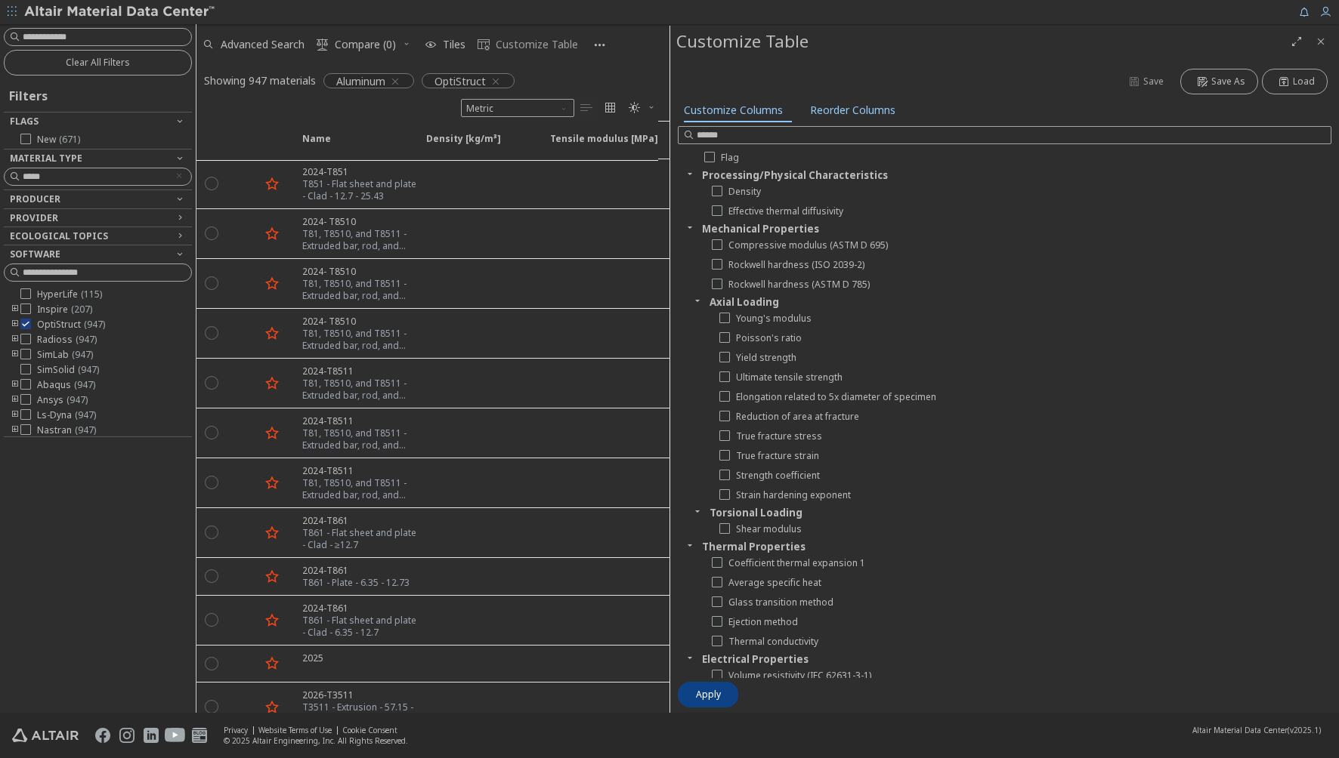
click at [551, 48] on span "Customize Table" at bounding box center [537, 44] width 82 height 11
click at [1321, 43] on icon "Close" at bounding box center [1320, 42] width 12 height 12
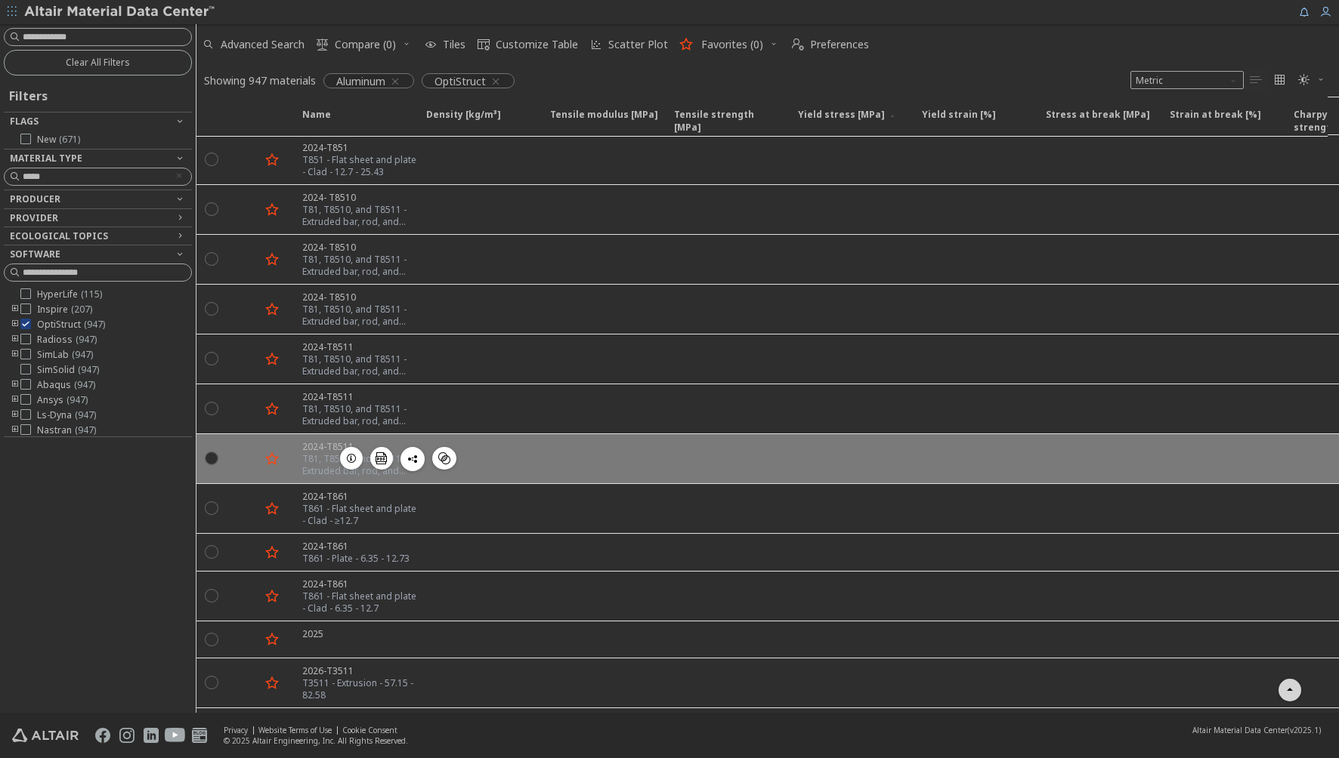
click at [309, 446] on div "2024-T8511" at bounding box center [359, 446] width 115 height 13
click at [320, 468] on div "T81, T8510, and T8511 - Extruded bar, rod, and shapes - 1.27 - 6.35" at bounding box center [359, 465] width 115 height 24
click at [347, 454] on icon "button" at bounding box center [351, 459] width 12 height 12
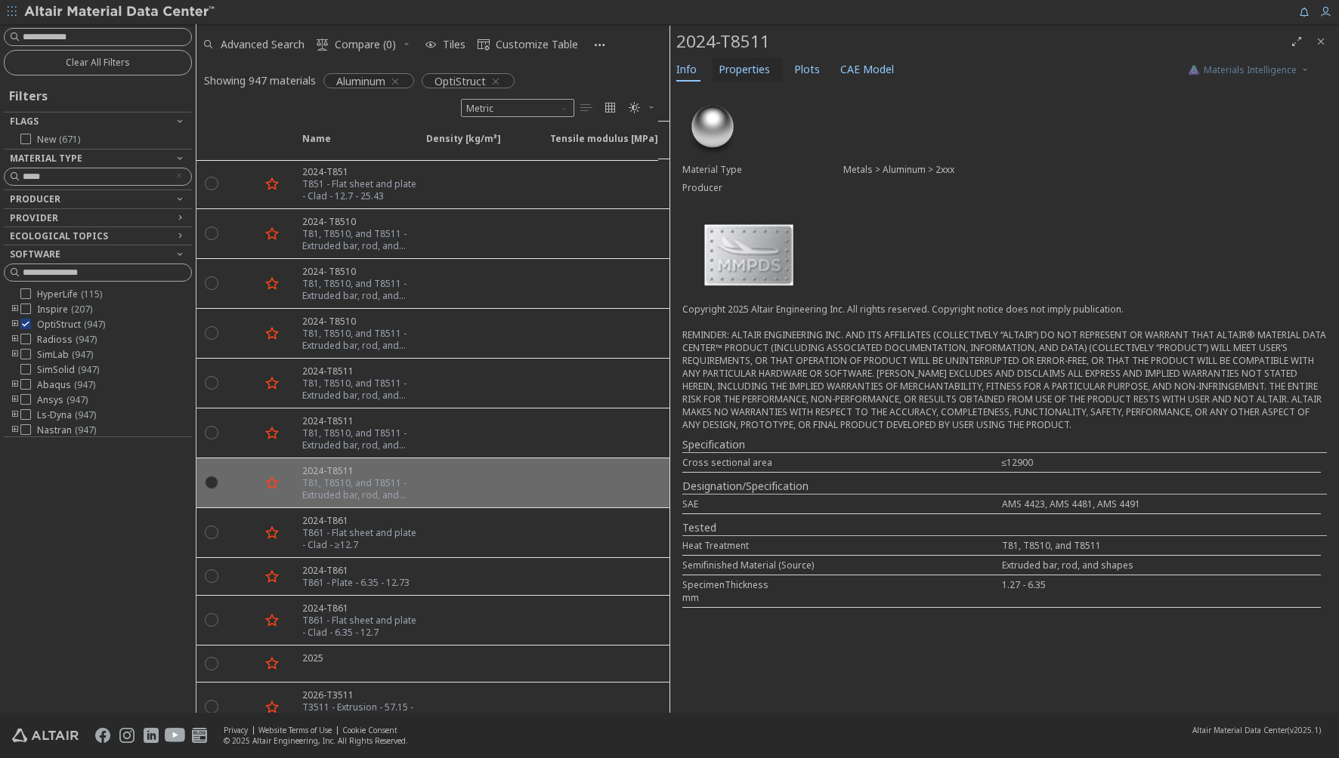
click at [739, 70] on span "Properties" at bounding box center [743, 69] width 51 height 24
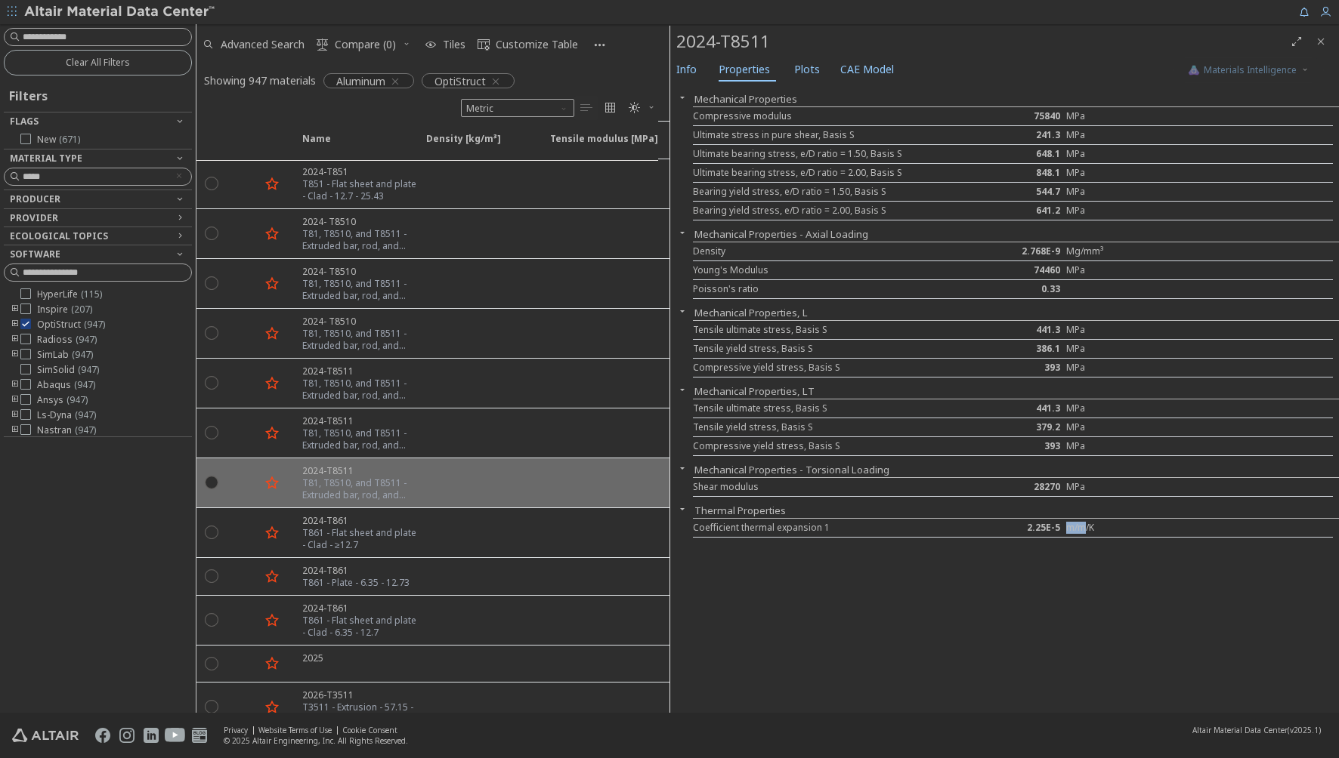
click at [1063, 593] on div "Mechanical Properties Compressive modulus 75840 MPa Ultimate stress in pure she…" at bounding box center [1004, 399] width 669 height 628
click at [0, 168] on html "Feedback Clear All Filters Filters Flags New ( 671 ) Material Type ***** Produc…" at bounding box center [669, 379] width 1339 height 758
type input "****"
click at [1010, 595] on div "Mechanical Properties Compressive modulus 75840 MPa Ultimate stress in pure she…" at bounding box center [1004, 399] width 669 height 628
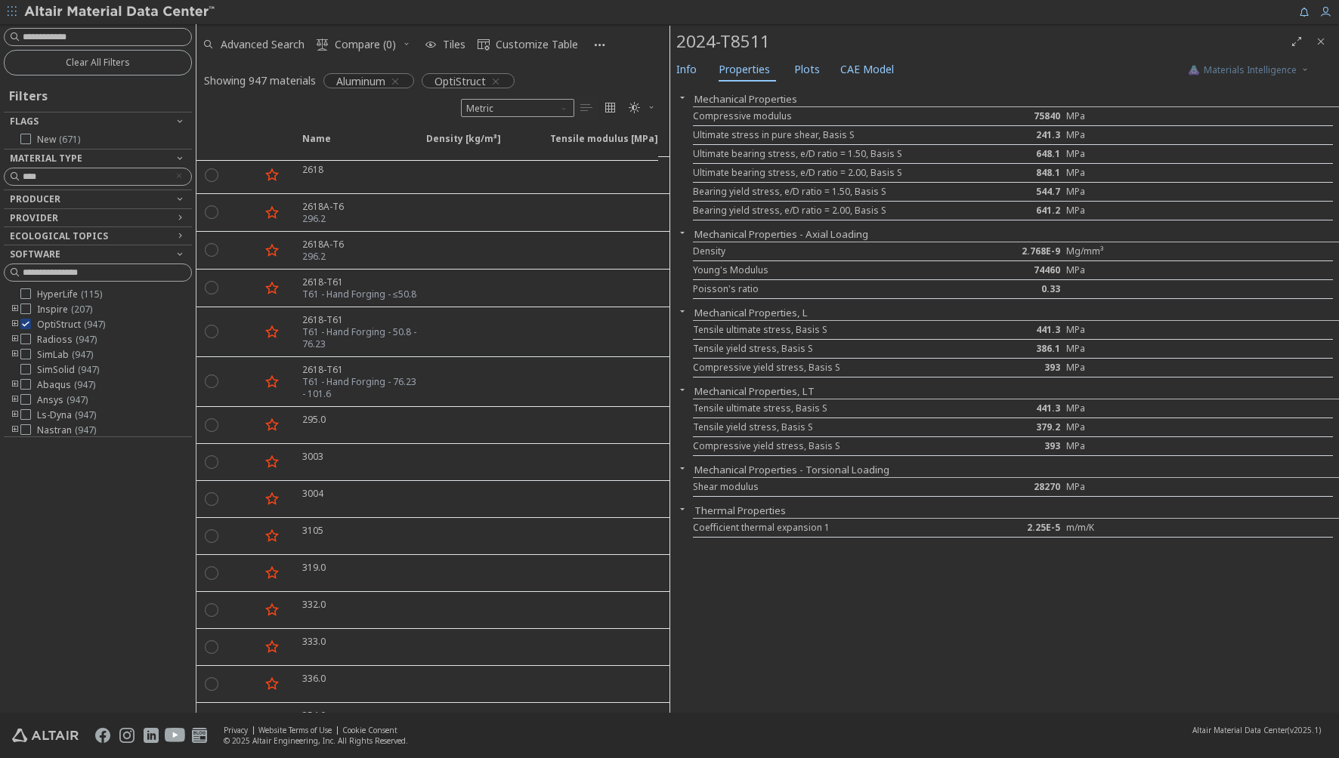
scroll to position [12622, 0]
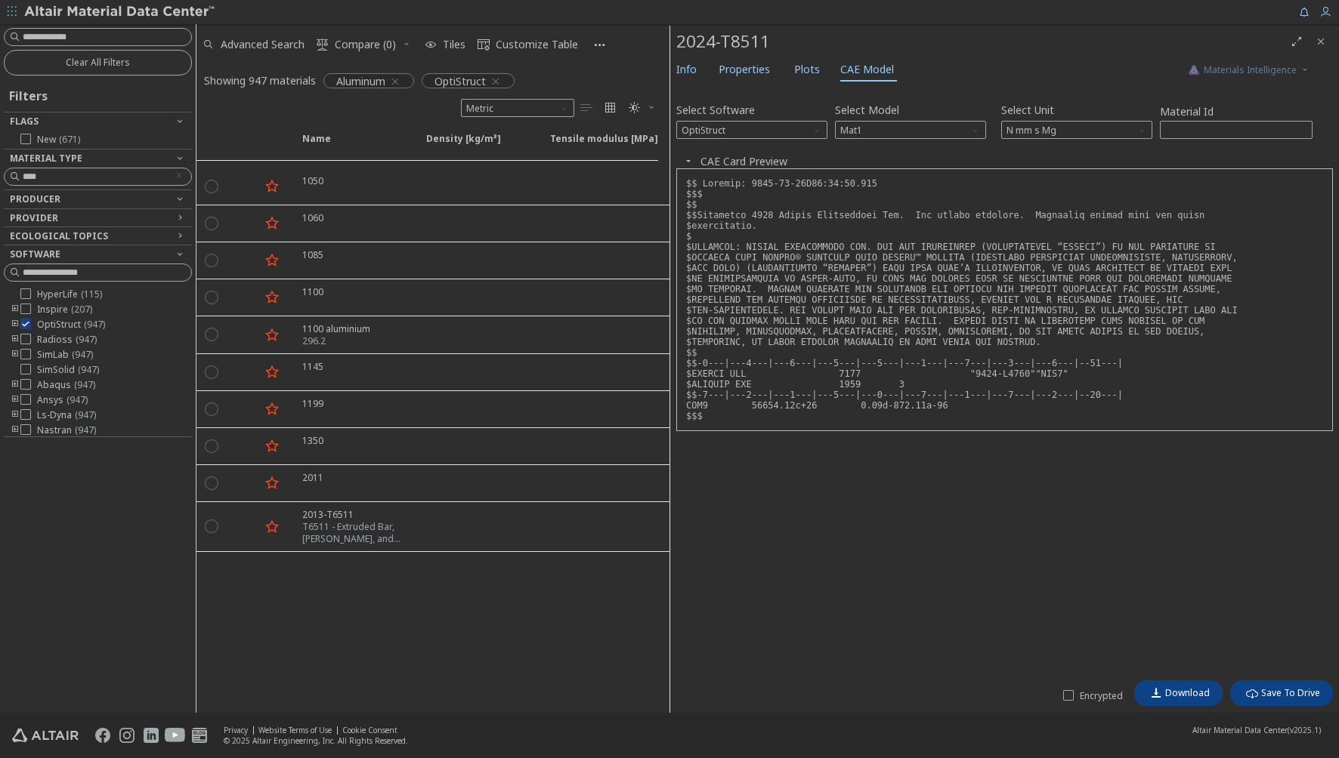
scroll to position [16777, 0]
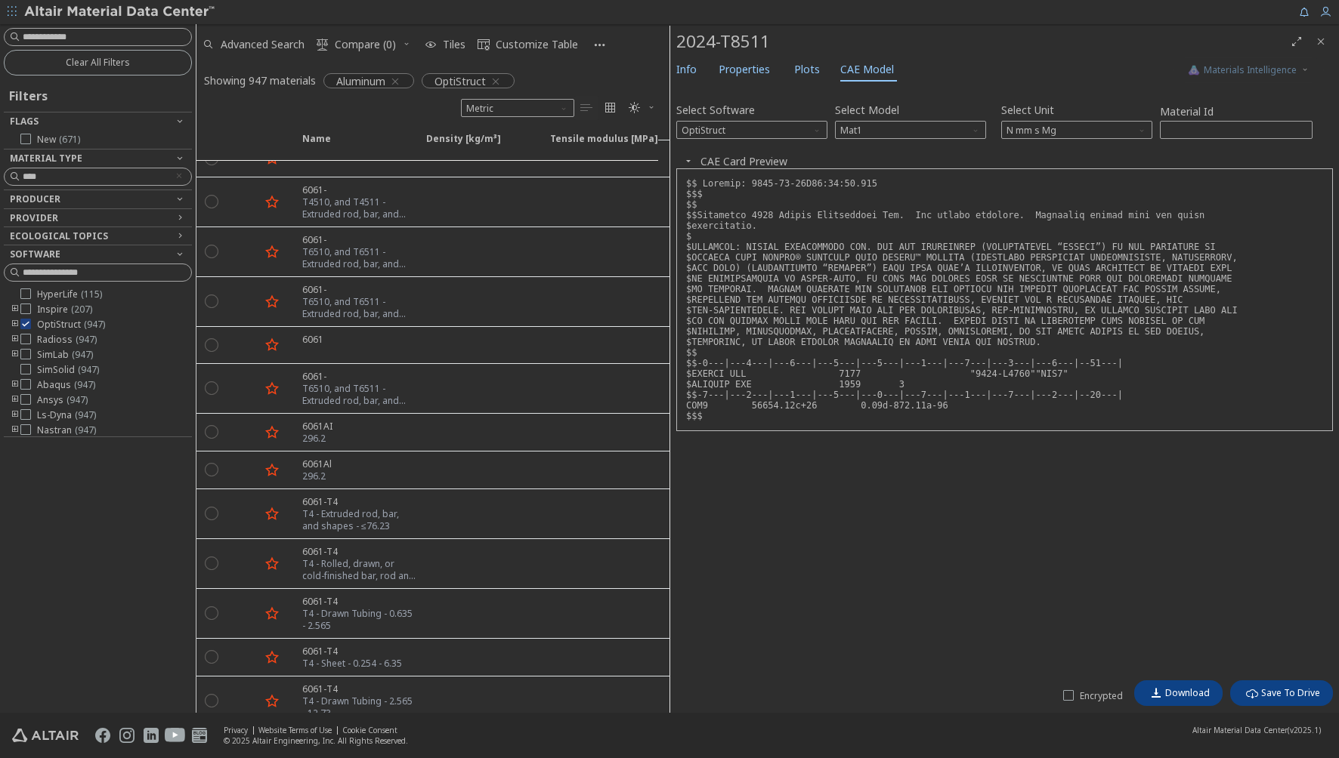
click at [686, 159] on icon "button" at bounding box center [688, 161] width 12 height 12
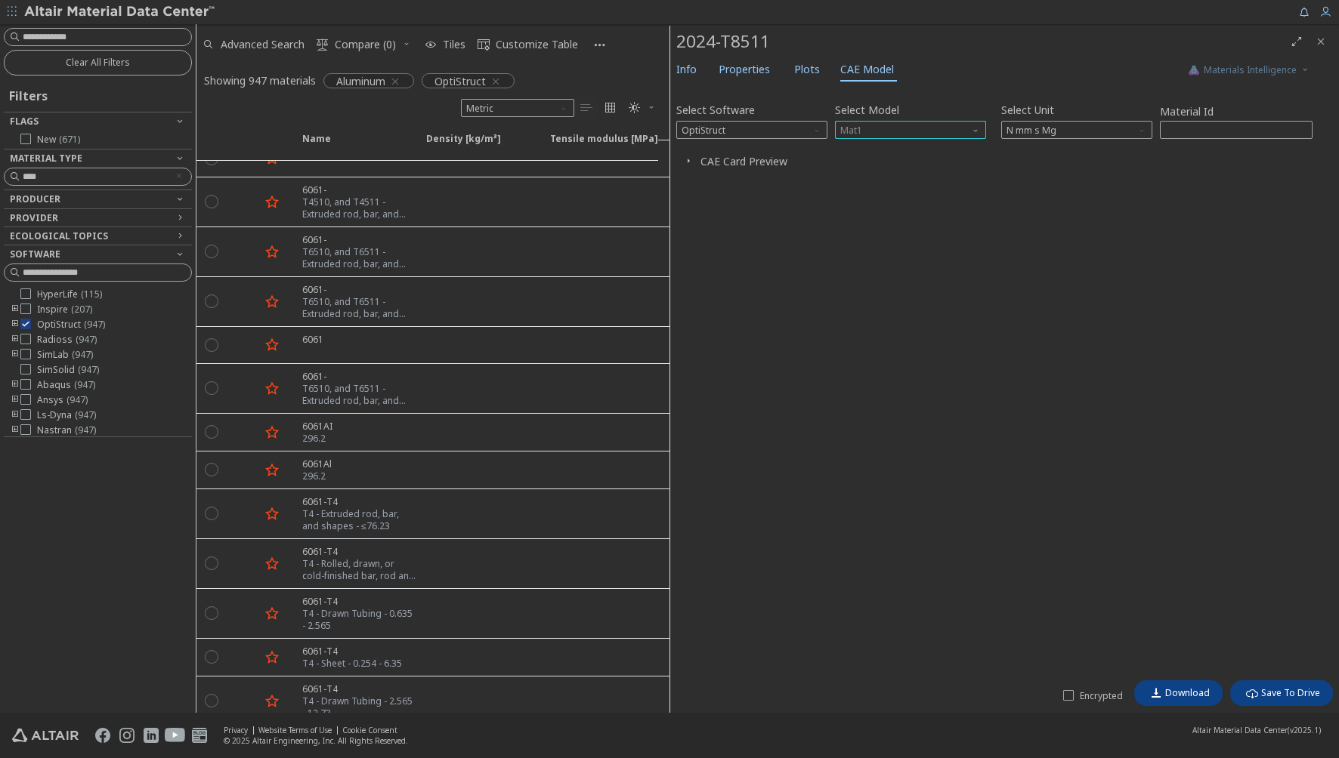
click at [916, 131] on span "Mat1" at bounding box center [910, 130] width 151 height 18
click at [879, 167] on span "MatS1" at bounding box center [910, 167] width 139 height 11
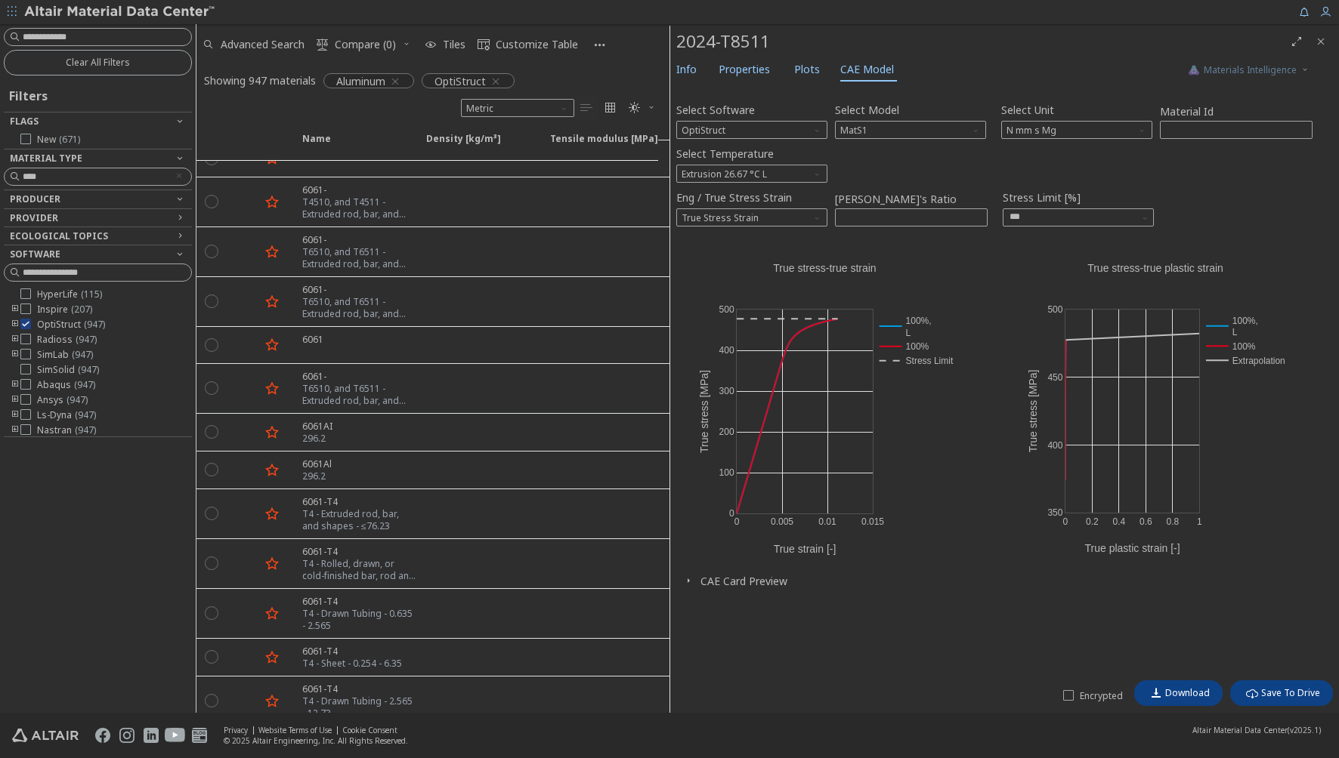
click at [686, 579] on icon "button" at bounding box center [688, 581] width 12 height 12
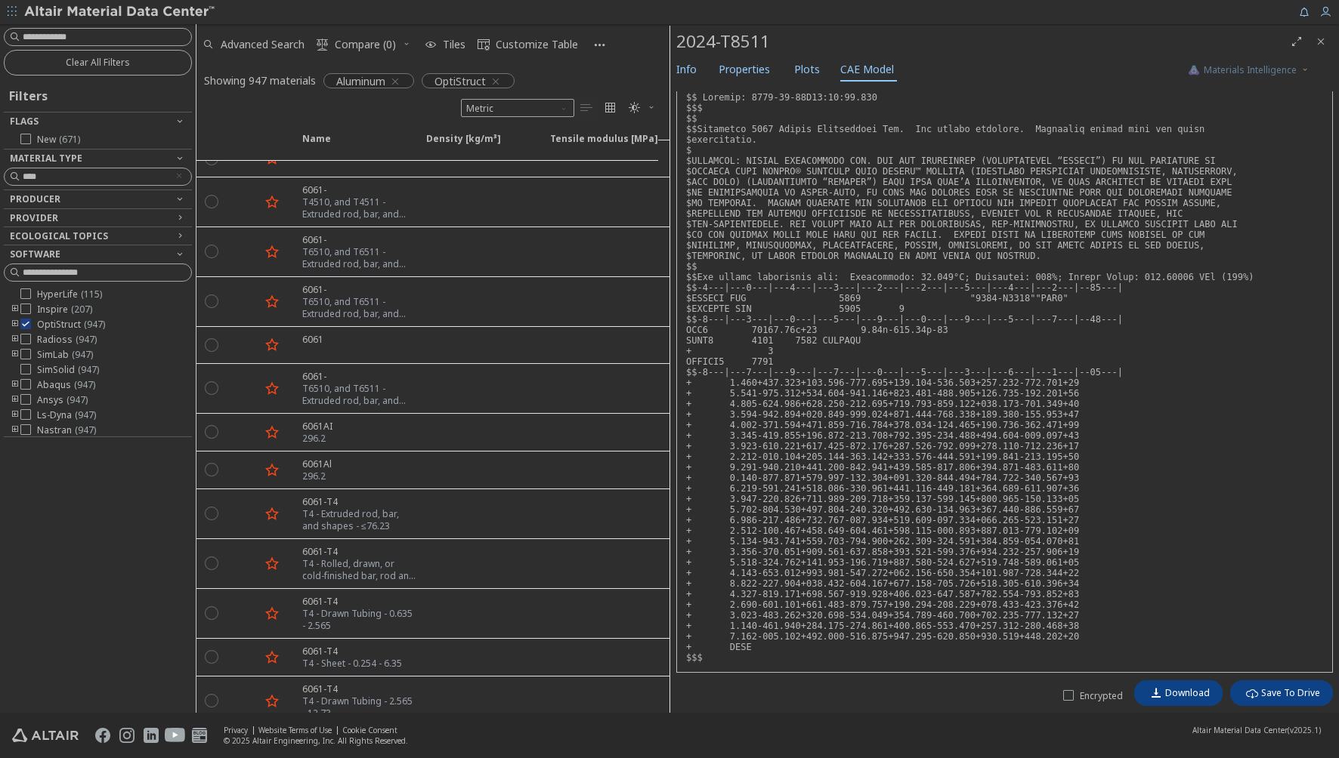
scroll to position [0, 0]
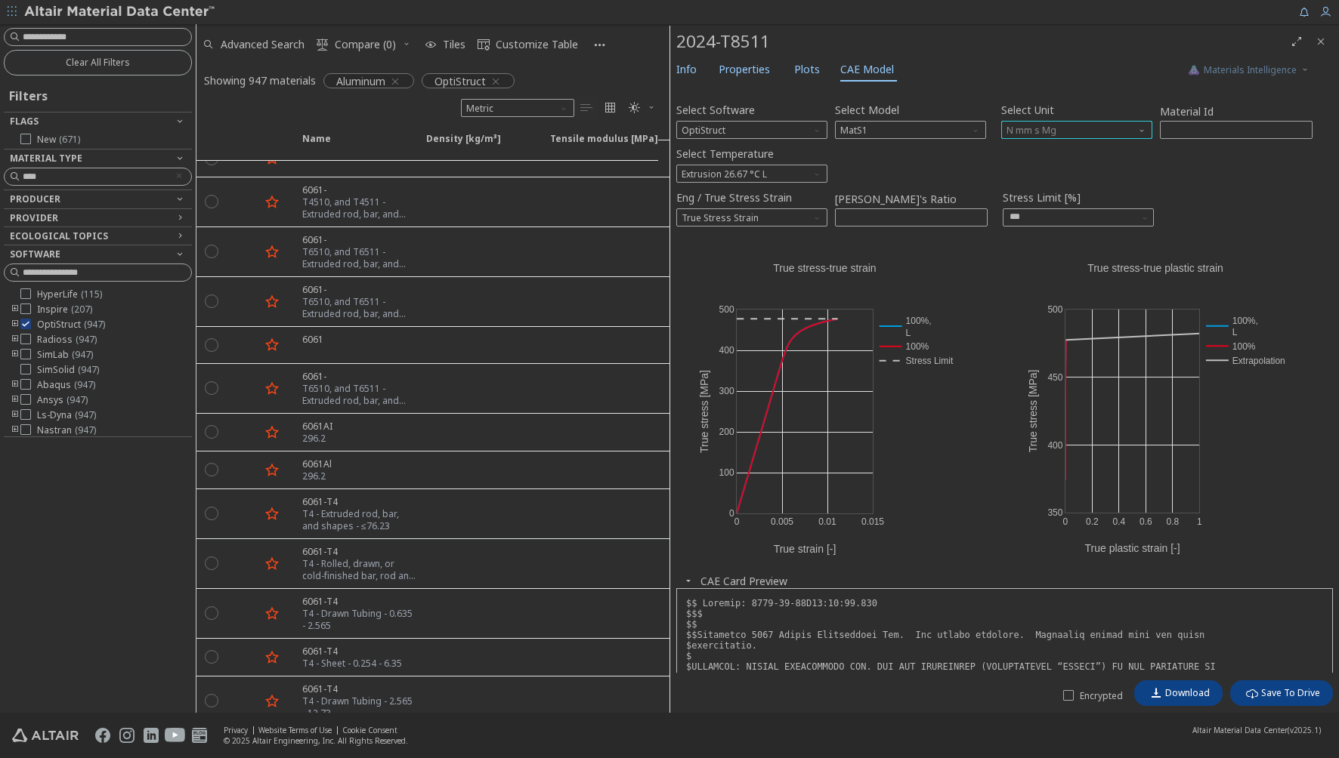
click at [1126, 128] on span "N mm s Mg" at bounding box center [1076, 130] width 151 height 18
click at [1127, 134] on span "N mm s Mg" at bounding box center [1076, 130] width 151 height 18
click at [908, 125] on span "MatS1" at bounding box center [910, 130] width 151 height 18
click at [863, 139] on button "Mat1" at bounding box center [910, 148] width 151 height 18
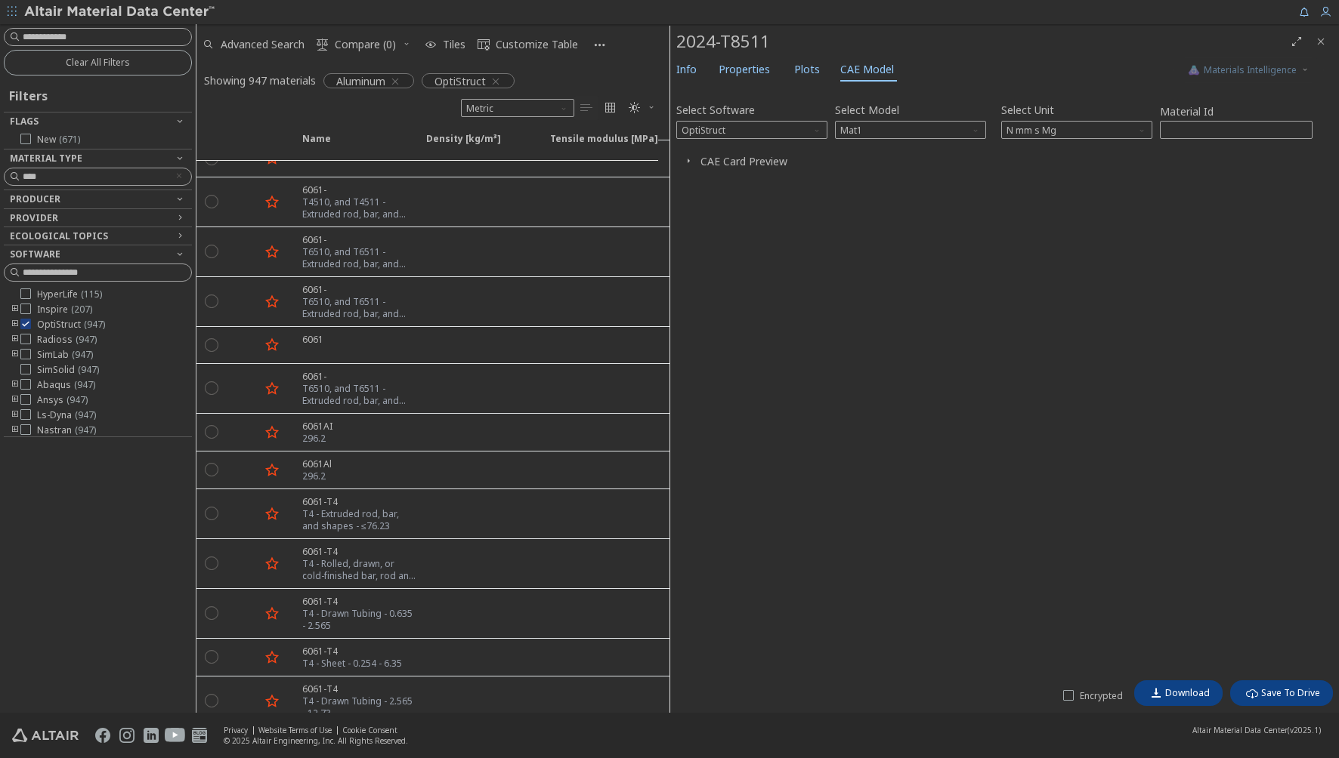
click at [724, 165] on button "CAE Card Preview" at bounding box center [743, 161] width 87 height 14
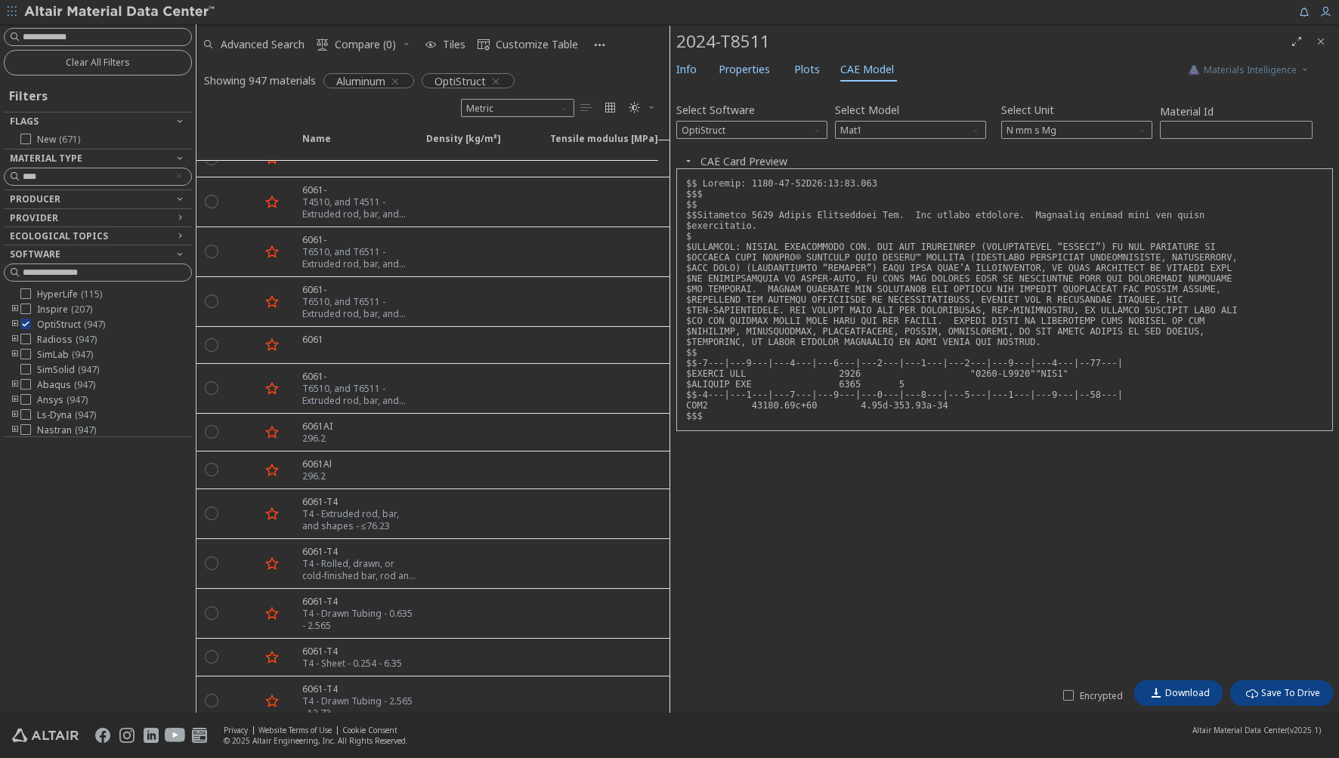
click at [1091, 625] on div "Select Software OptiStruct Select Model Mat1 Select Unit N mm s Mg Material Id …" at bounding box center [1004, 382] width 656 height 582
click at [62, 181] on input "****" at bounding box center [87, 176] width 161 height 17
click at [62, 197] on div "Producer" at bounding box center [92, 199] width 164 height 12
click at [63, 197] on div "Producer" at bounding box center [92, 199] width 164 height 12
click at [177, 197] on icon "button" at bounding box center [180, 199] width 12 height 12
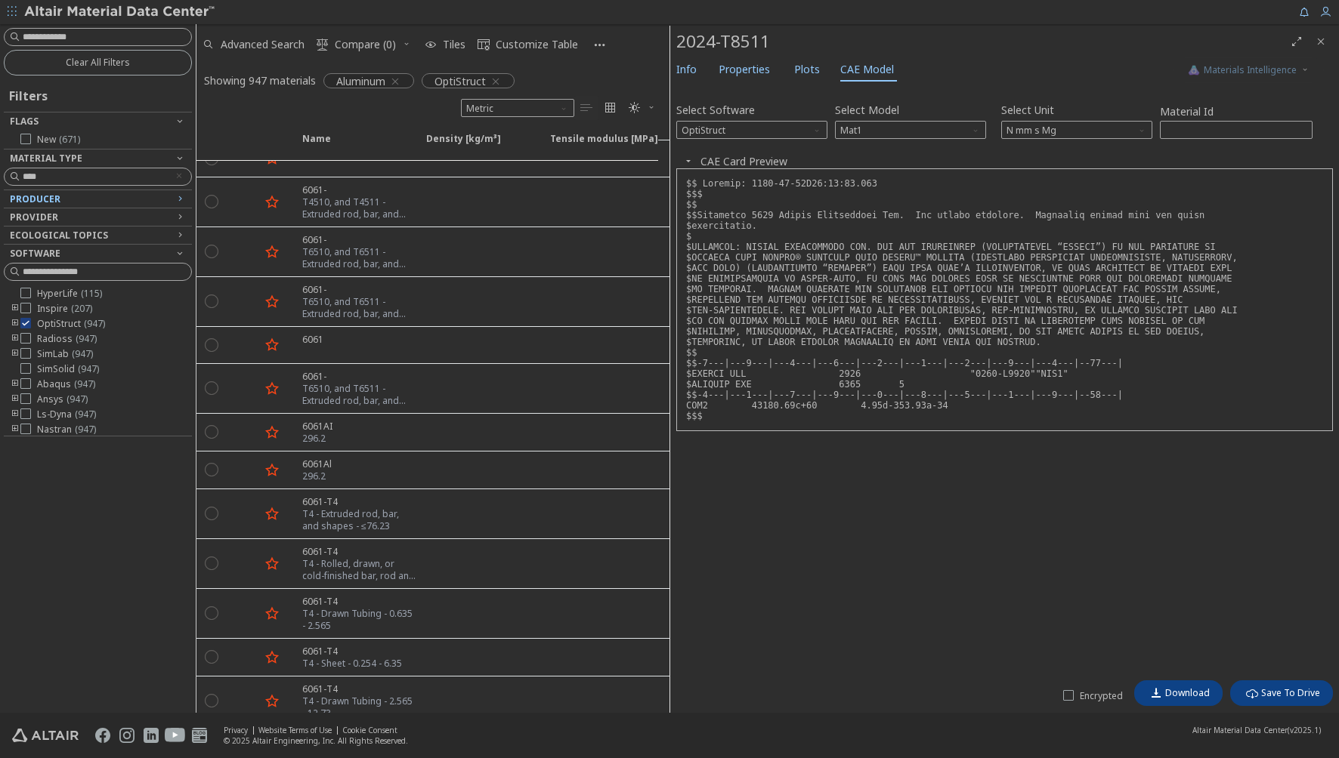
click at [179, 199] on icon "button" at bounding box center [180, 199] width 12 height 12
drag, startPoint x: 77, startPoint y: 180, endPoint x: -62, endPoint y: 171, distance: 139.3
click at [0, 171] on html "Feedback Clear All Filters Filters Flags New ( 671 ) Material Type **** Produce…" at bounding box center [669, 379] width 1339 height 758
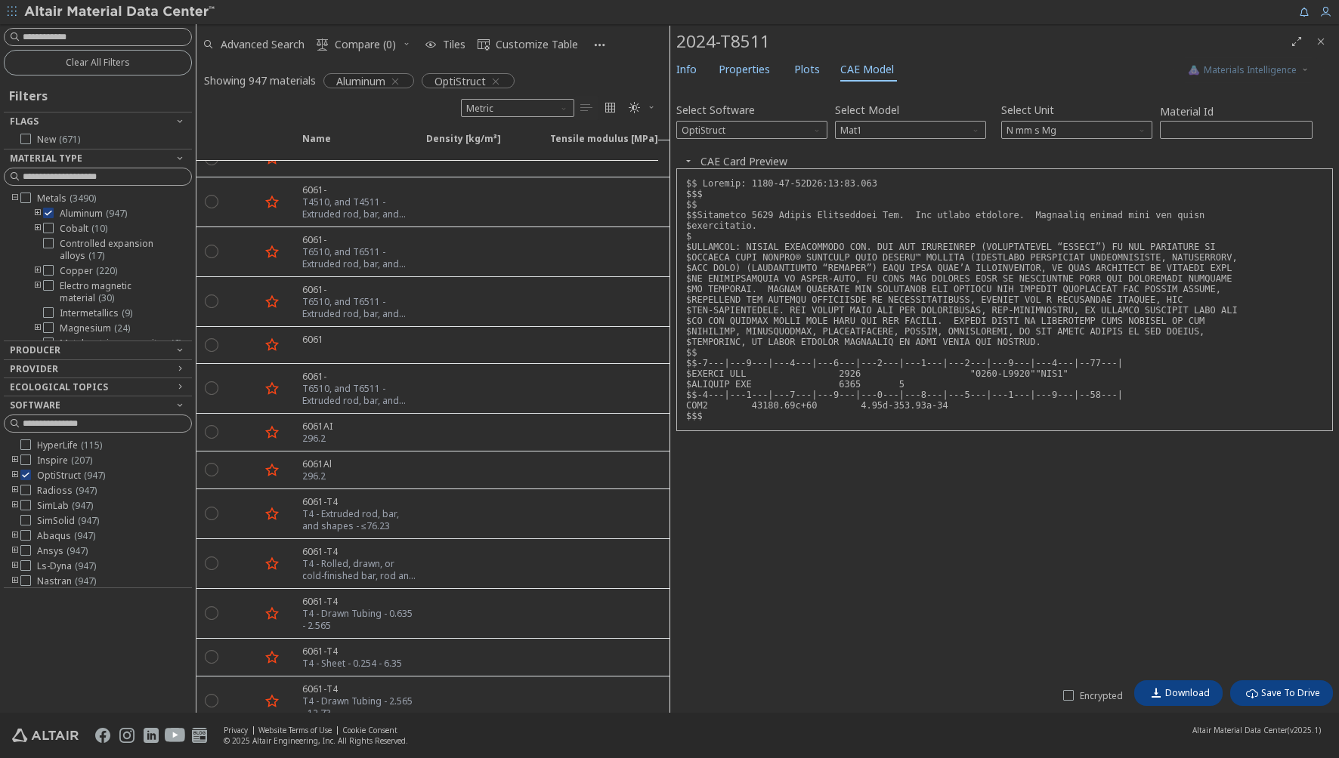
click at [89, 349] on div "Producer" at bounding box center [92, 350] width 164 height 12
click at [183, 346] on icon "button" at bounding box center [180, 350] width 12 height 12
click at [182, 346] on icon "button" at bounding box center [180, 350] width 12 height 12
click at [181, 346] on icon "button" at bounding box center [180, 350] width 12 height 12
click at [181, 347] on icon "button" at bounding box center [180, 350] width 12 height 12
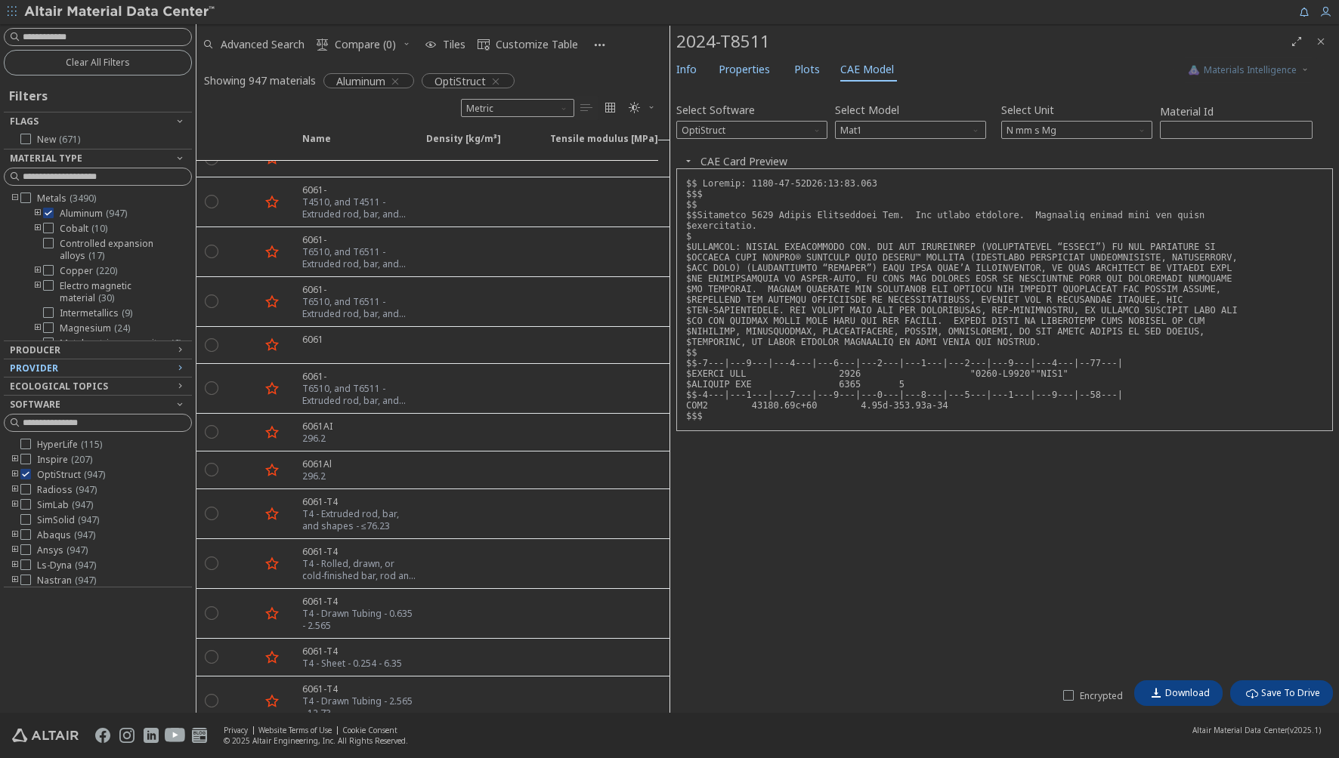
click at [178, 365] on icon "button" at bounding box center [180, 368] width 12 height 12
click at [26, 415] on icon at bounding box center [25, 416] width 11 height 11
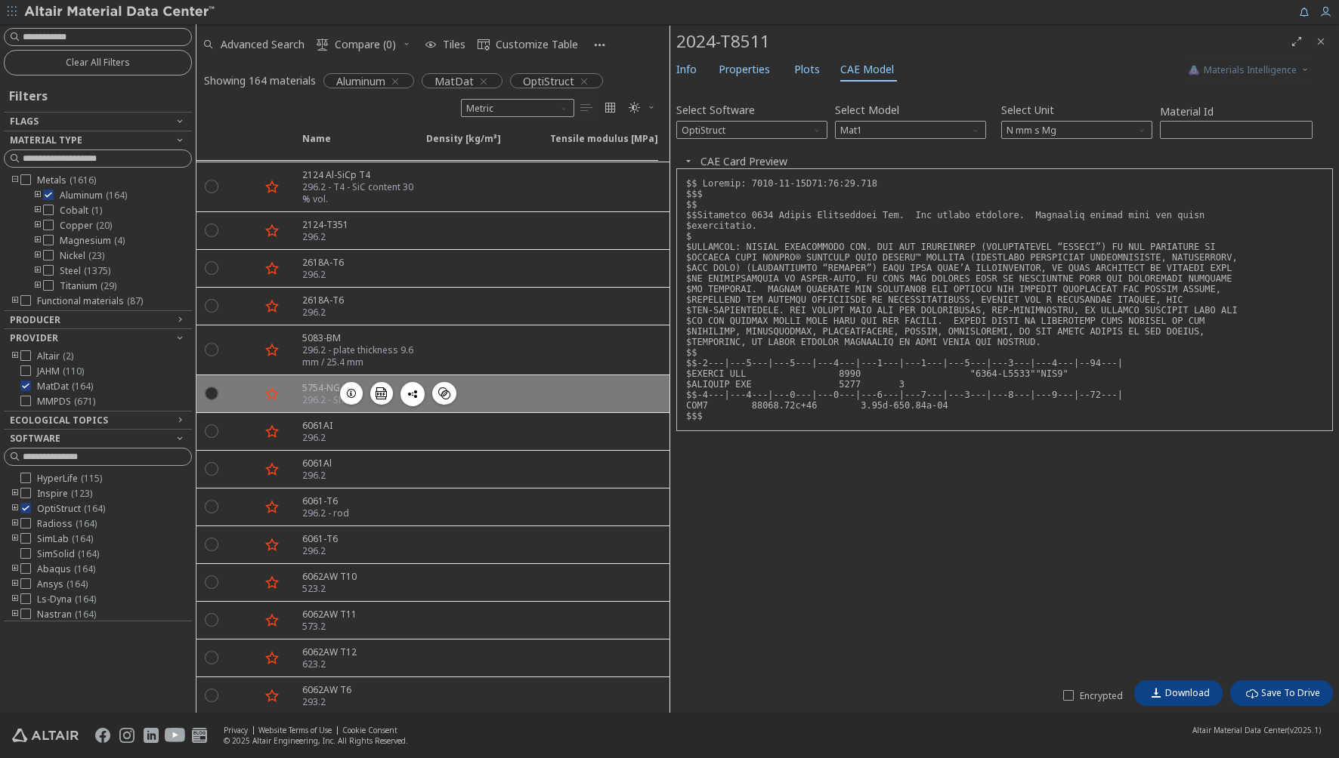
scroll to position [755, 0]
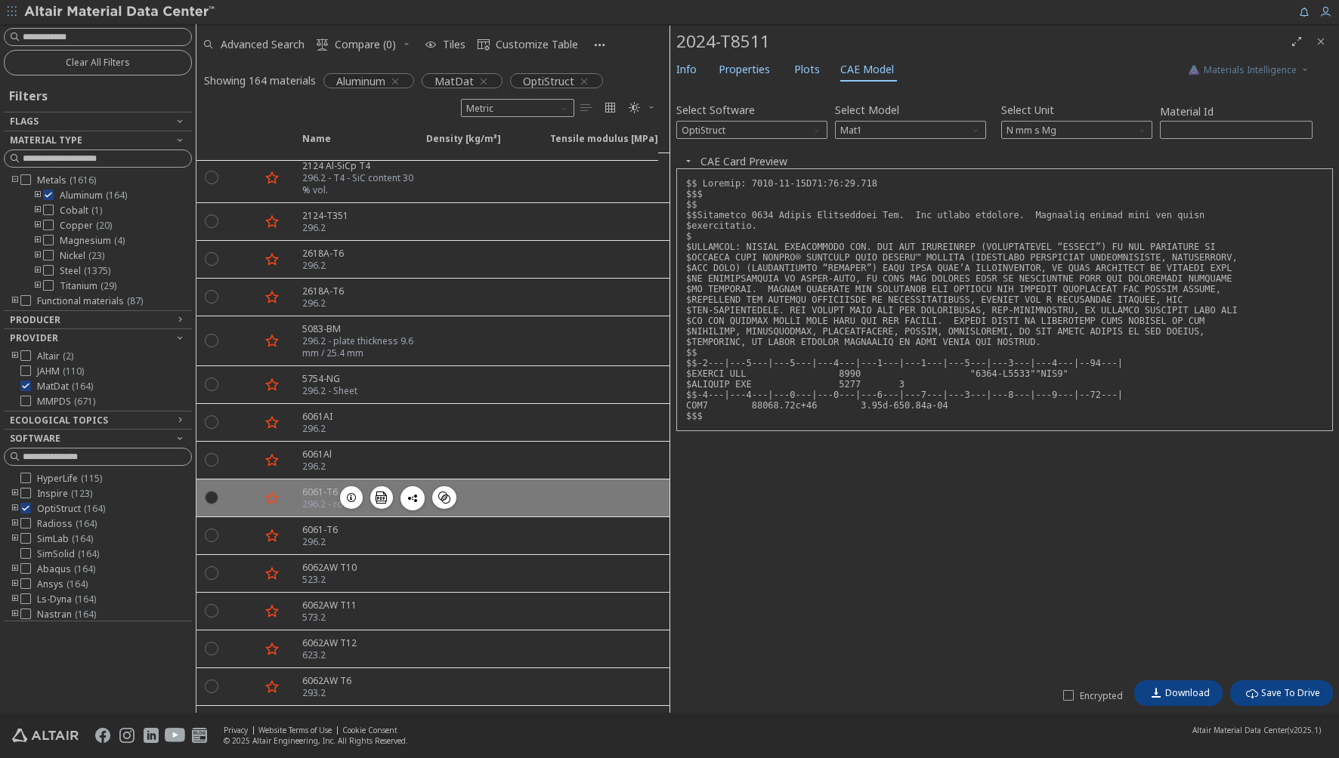
click at [290, 492] on div at bounding box center [276, 498] width 33 height 25
click at [440, 492] on icon "" at bounding box center [444, 498] width 12 height 12
click at [384, 494] on icon "" at bounding box center [381, 498] width 12 height 12
click at [973, 566] on div "Select Software OptiStruct Select Model Mat1 Select Unit N mm s Mg Material Id …" at bounding box center [1004, 382] width 656 height 582
click at [1135, 517] on div "Select Software OptiStruct Select Model Mat1 Select Unit N mm s Mg Material Id …" at bounding box center [1004, 382] width 656 height 582
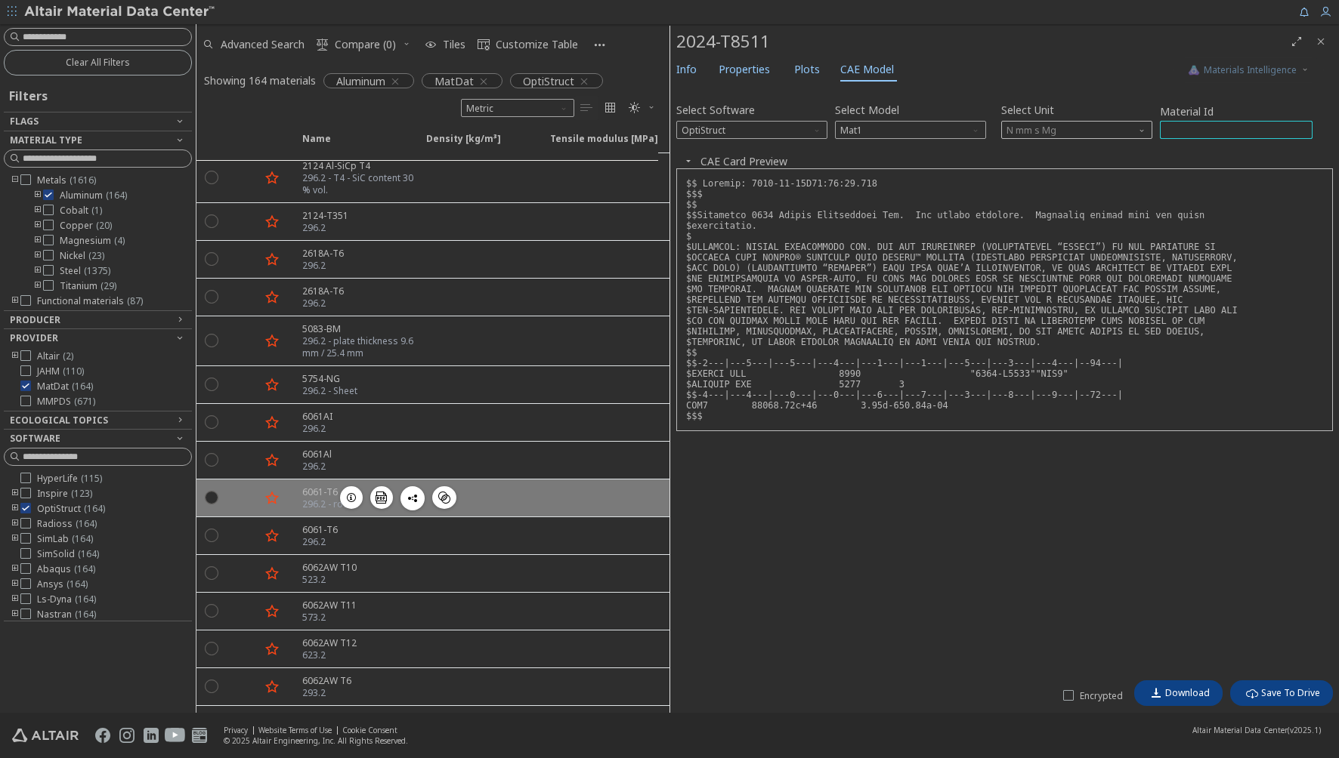
drag, startPoint x: 1216, startPoint y: 127, endPoint x: 1076, endPoint y: 128, distance: 139.8
click at [1055, 126] on div "Select Software OptiStruct Select Model Mat1 Select Unit N mm s Mg Material Id …" at bounding box center [1004, 119] width 656 height 40
type input "*"
click at [822, 130] on span "Software" at bounding box center [818, 127] width 12 height 12
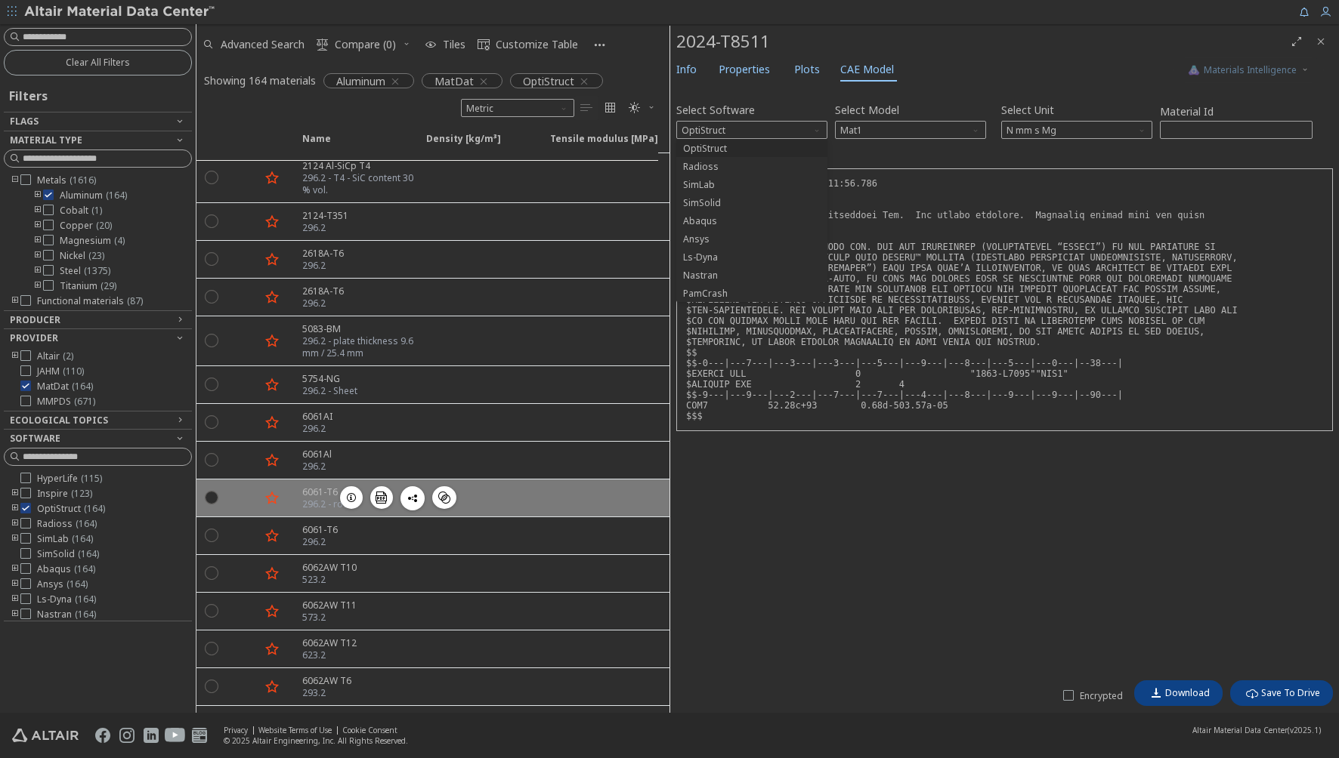
click at [734, 218] on span "Abaqus" at bounding box center [751, 221] width 139 height 11
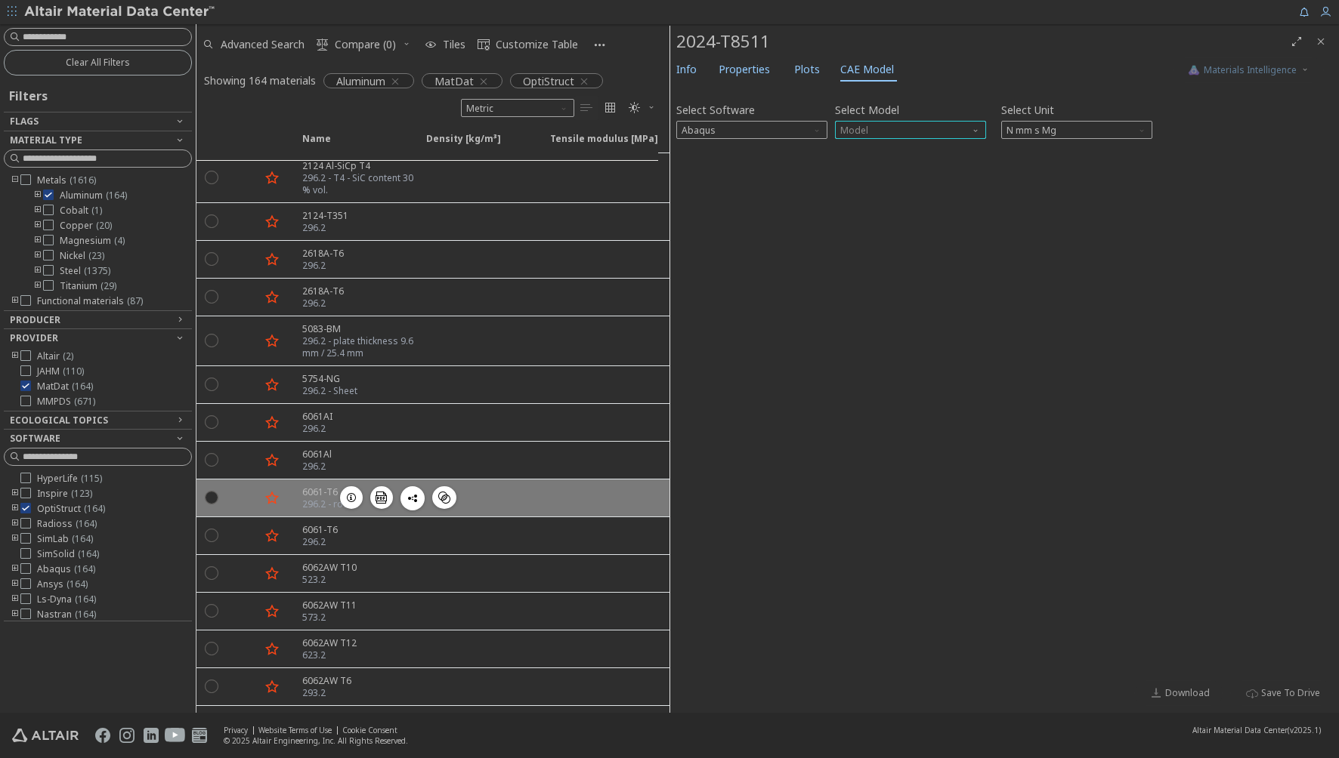
click at [921, 131] on span "Model" at bounding box center [910, 130] width 151 height 18
click at [902, 147] on span "Elastic" at bounding box center [910, 149] width 139 height 11
click at [688, 162] on icon "button" at bounding box center [688, 161] width 12 height 12
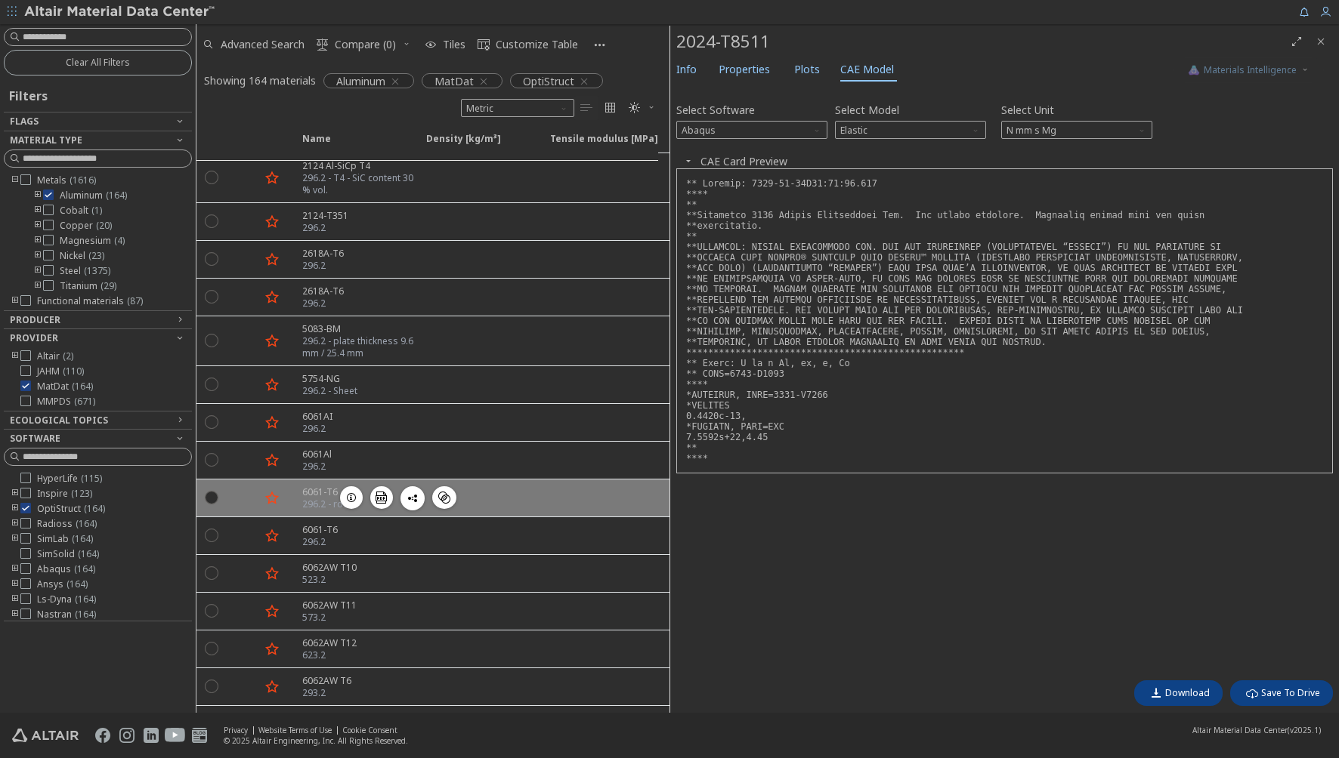
drag, startPoint x: 1002, startPoint y: 554, endPoint x: 1033, endPoint y: 533, distance: 36.9
click at [1007, 544] on div "Select Software Abaqus Select Model Elastic Select Unit N mm s Mg Invalid data.…" at bounding box center [1004, 382] width 656 height 582
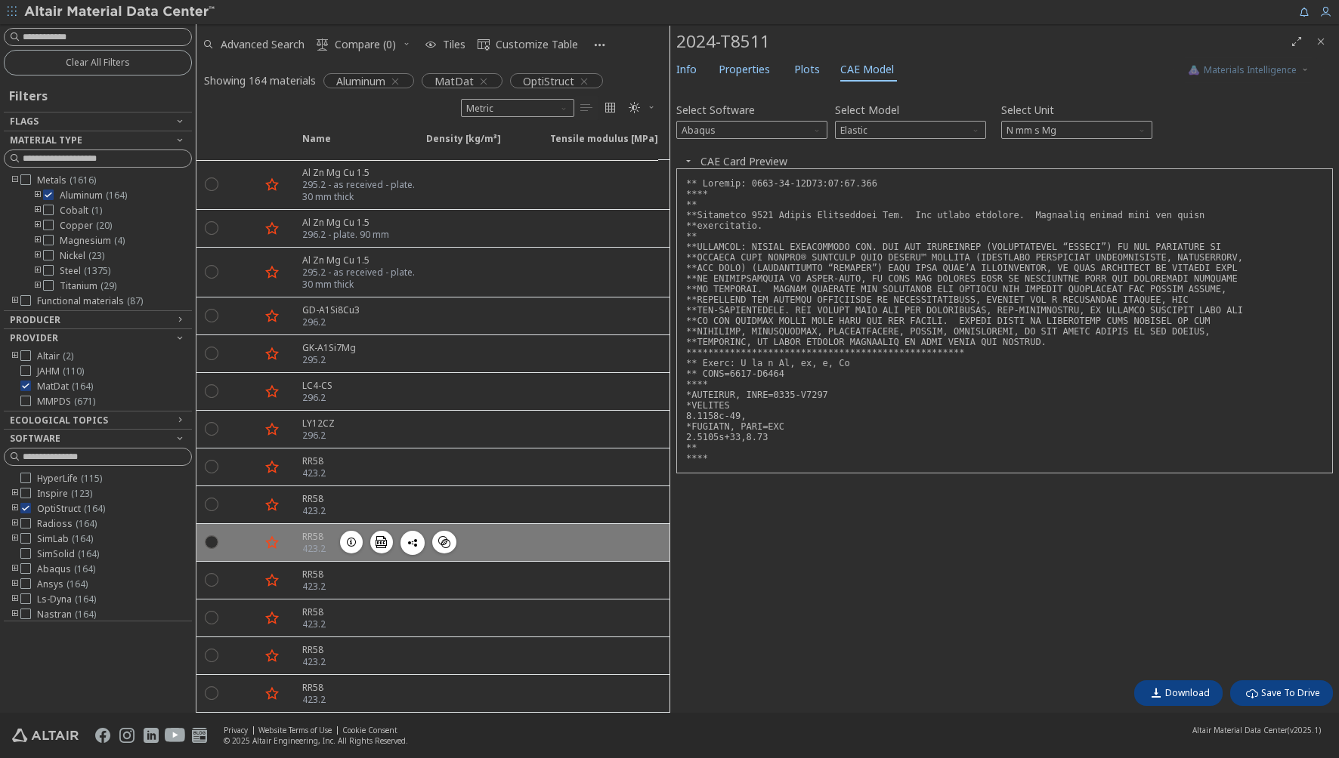
scroll to position [6060, 0]
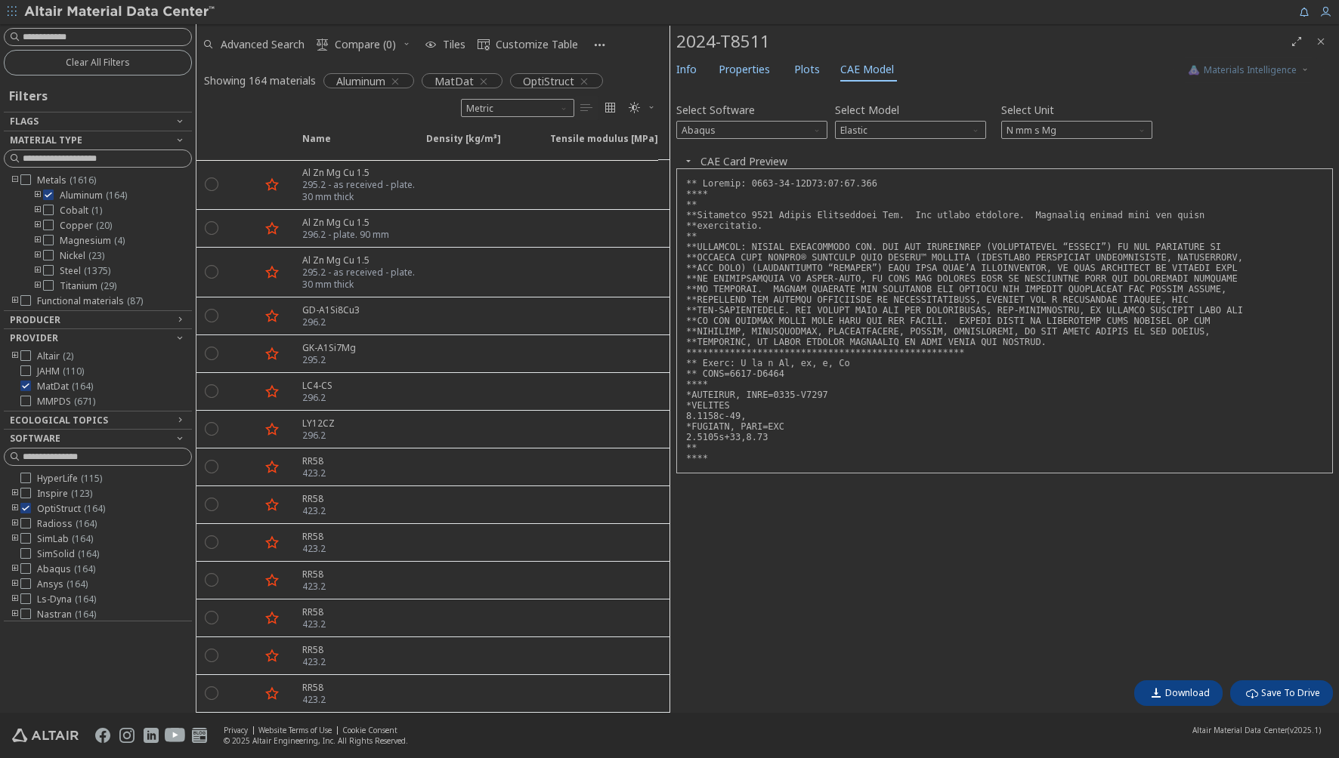
drag, startPoint x: 914, startPoint y: 524, endPoint x: 900, endPoint y: 499, distance: 29.1
click at [902, 499] on div "Select Software Abaqus Select Model Elastic Select Unit N mm s Mg Invalid data.…" at bounding box center [1004, 382] width 656 height 582
click at [28, 378] on div "Altair ( 2 ) JAHM ( 110 ) MatDat ( 164 ) MMPDS ( 671 )" at bounding box center [98, 379] width 188 height 57
click at [23, 383] on icon at bounding box center [25, 386] width 11 height 11
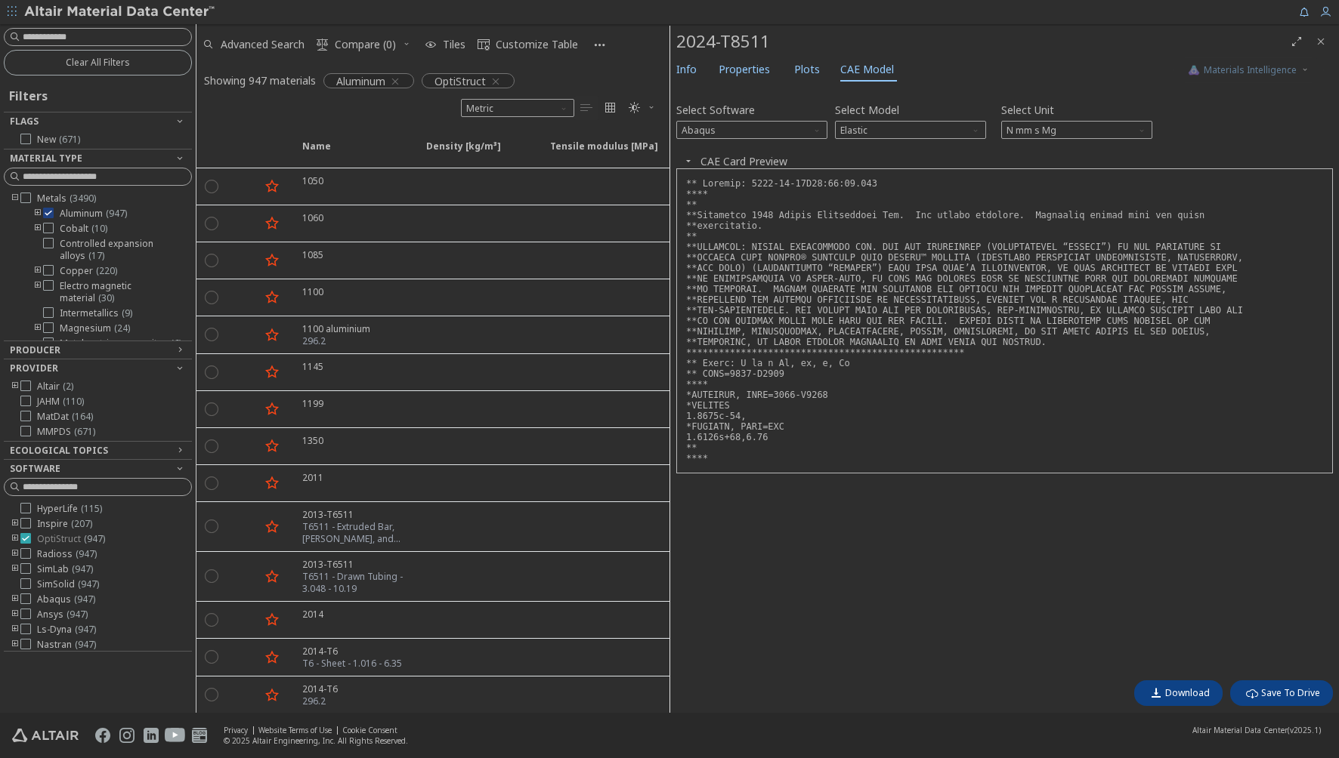
click at [30, 536] on div at bounding box center [25, 538] width 11 height 11
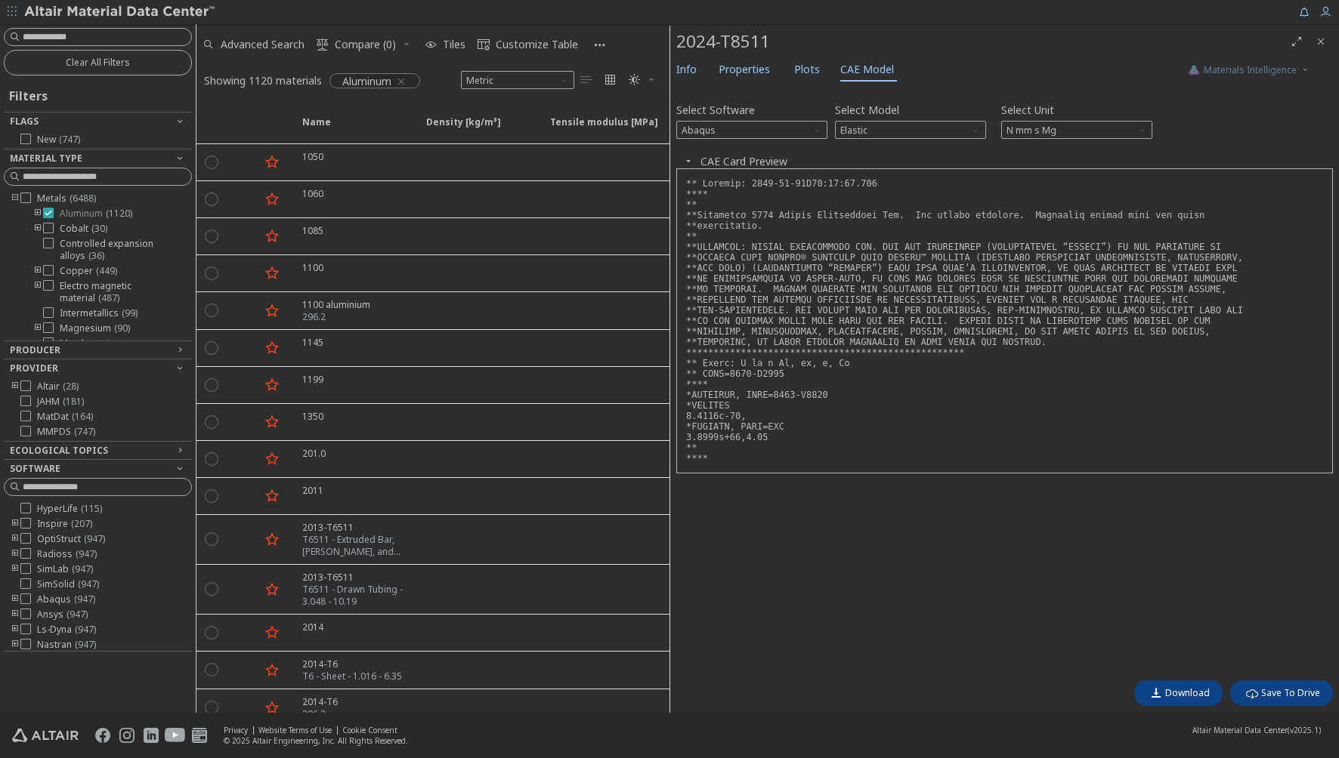
click at [48, 213] on icon at bounding box center [48, 213] width 11 height 11
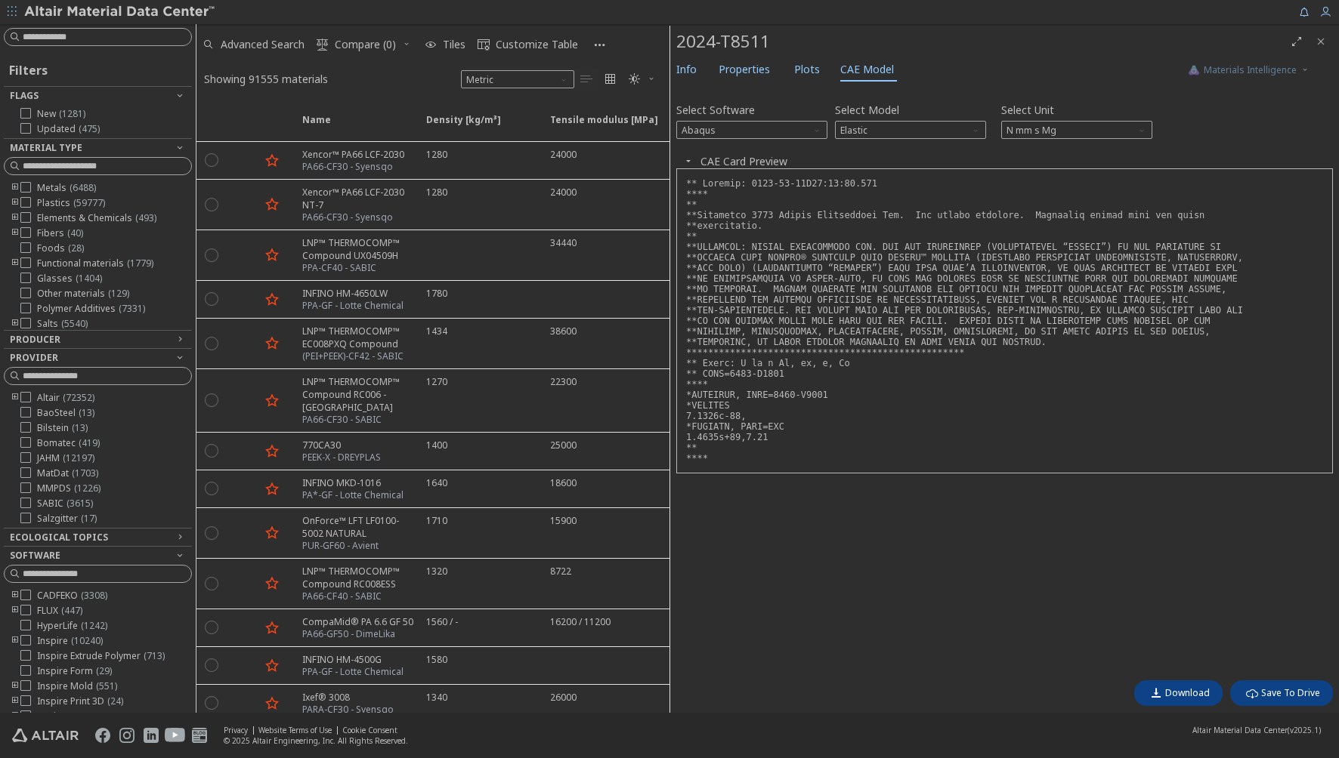
drag, startPoint x: 912, startPoint y: 635, endPoint x: 904, endPoint y: 625, distance: 12.9
click at [913, 630] on div "Select Software Abaqus Select Model Elastic Select Unit N mm s Mg Invalid data.…" at bounding box center [1004, 382] width 656 height 582
click at [800, 667] on div "Select Software Abaqus Select Model Elastic Select Unit N mm s Mg Invalid data.…" at bounding box center [1004, 382] width 656 height 582
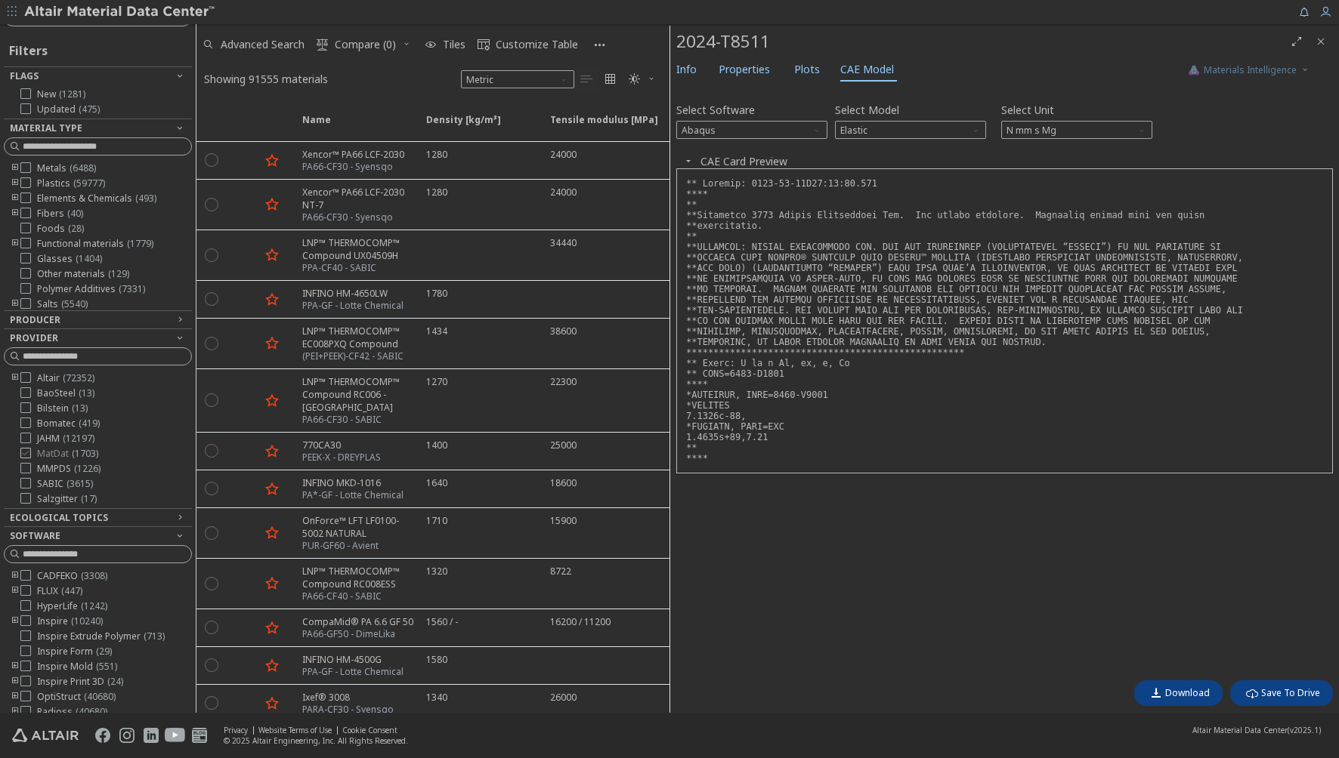
scroll to position [29, 0]
click at [1033, 641] on div "Select Software Abaqus Select Model Elastic Select Unit N mm s Mg Invalid data.…" at bounding box center [1004, 382] width 656 height 582
click at [953, 593] on div "Select Software Abaqus Select Model Elastic Select Unit N mm s Mg Invalid data.…" at bounding box center [1004, 382] width 656 height 582
